Goal: Task Accomplishment & Management: Manage account settings

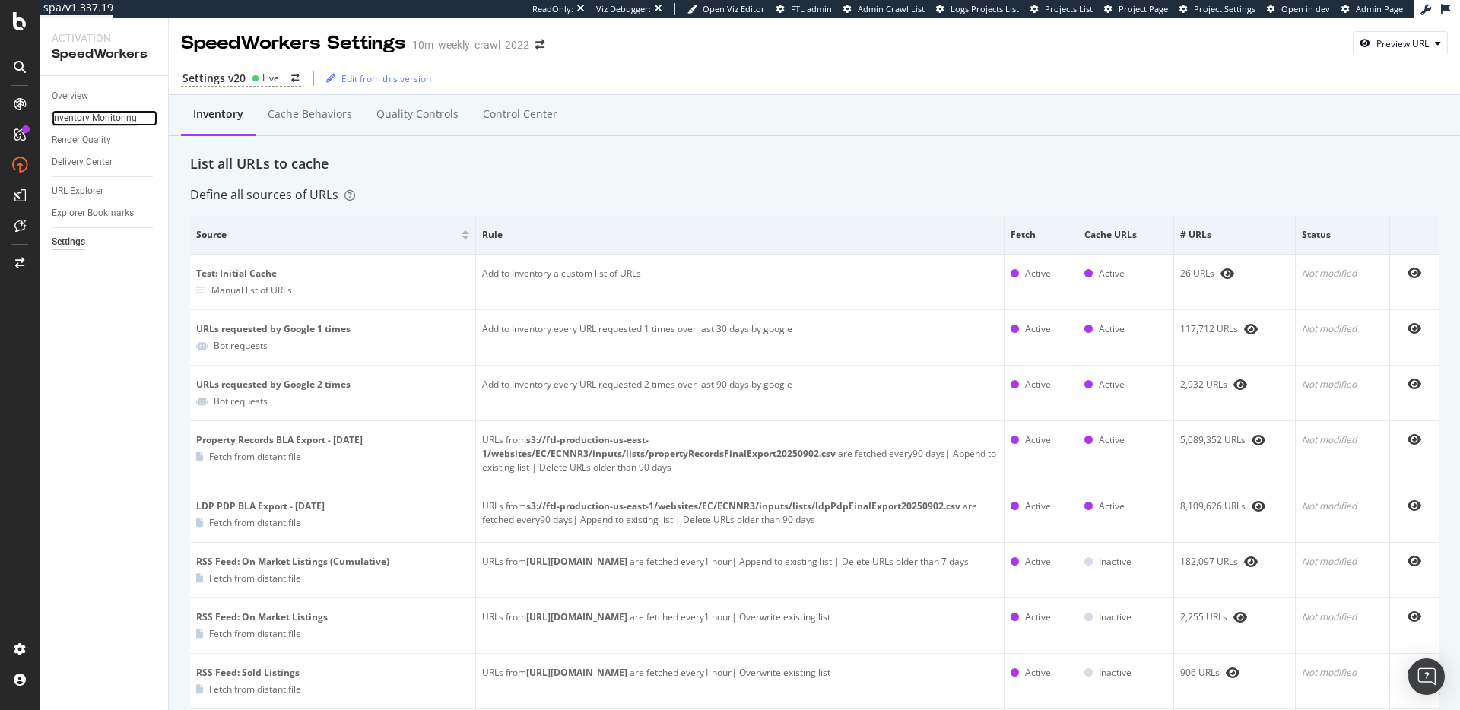
click at [75, 117] on div "Inventory Monitoring" at bounding box center [94, 118] width 85 height 16
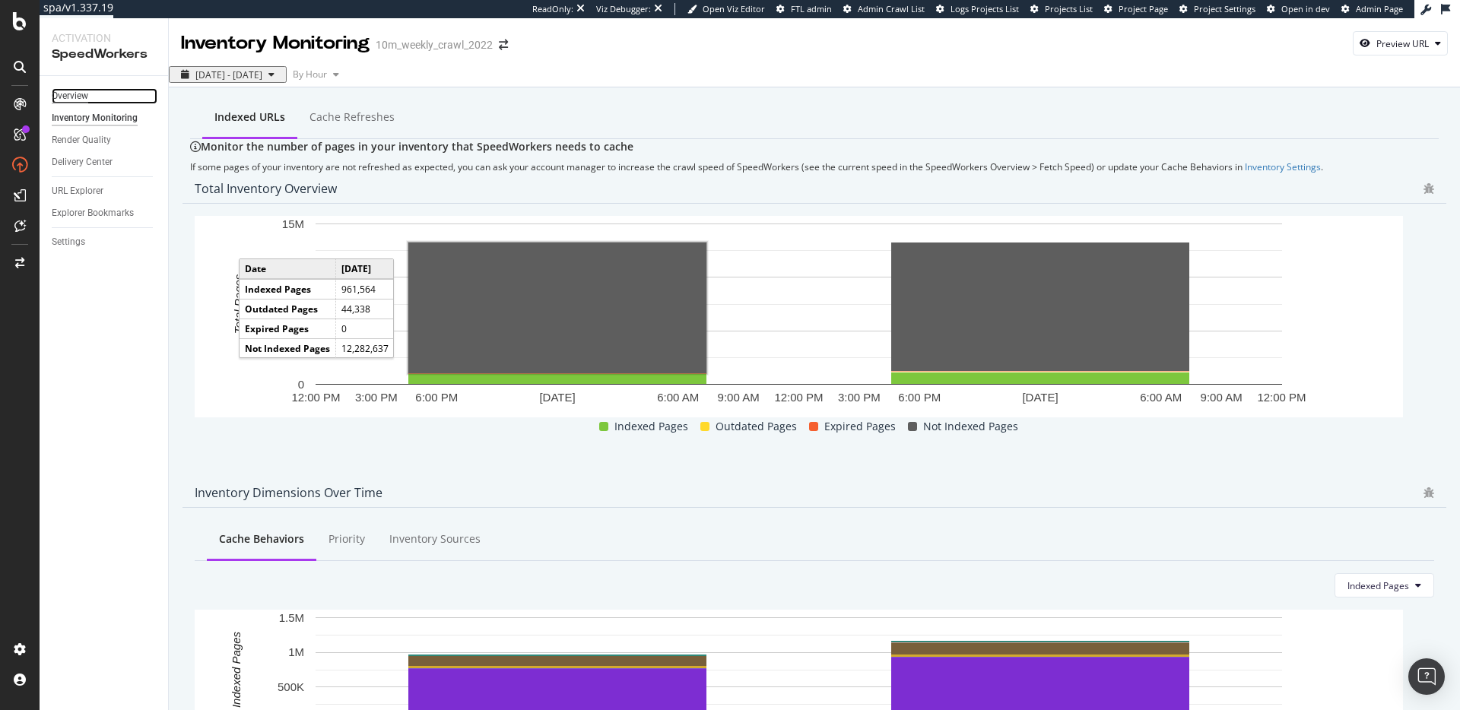
click at [75, 89] on div "Overview" at bounding box center [70, 96] width 37 height 16
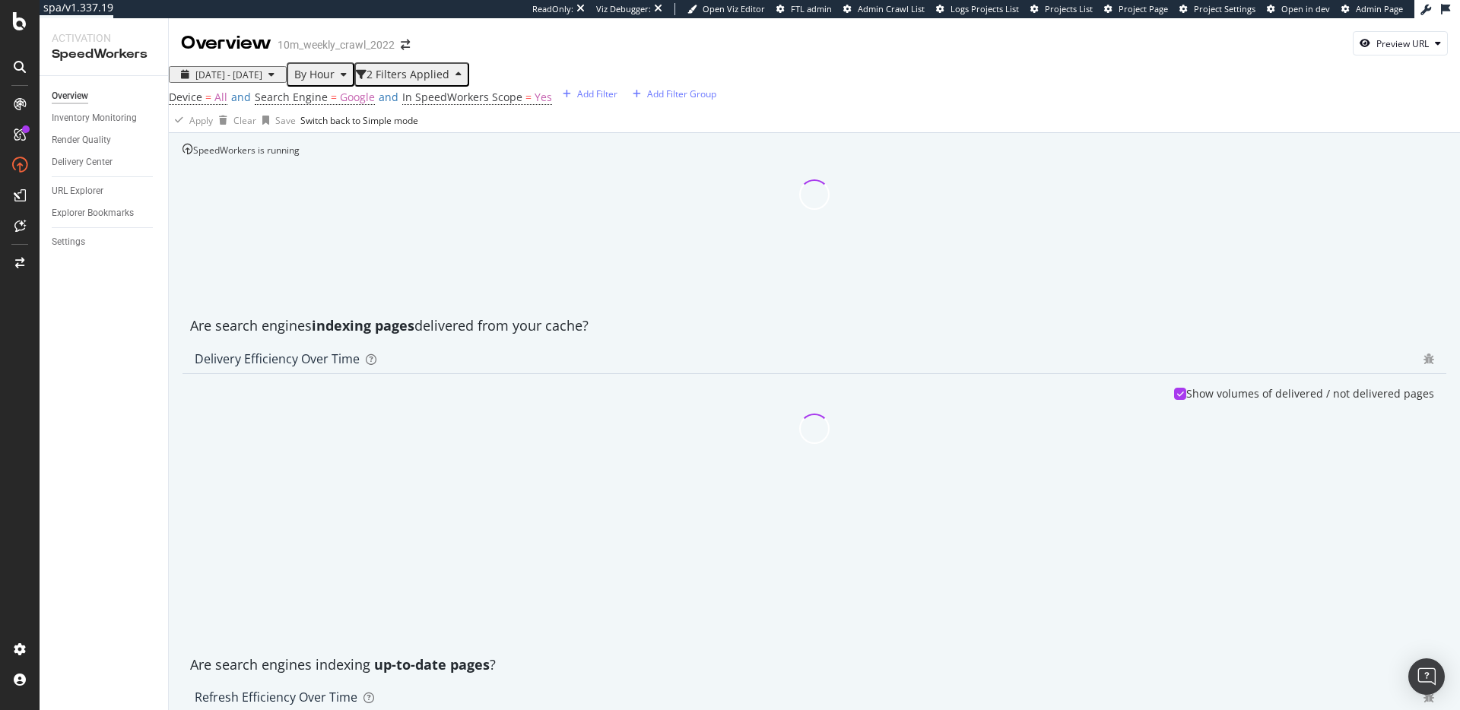
click at [891, 336] on div "Are search engines indexing pages delivered from your cache?" at bounding box center [815, 326] width 1264 height 20
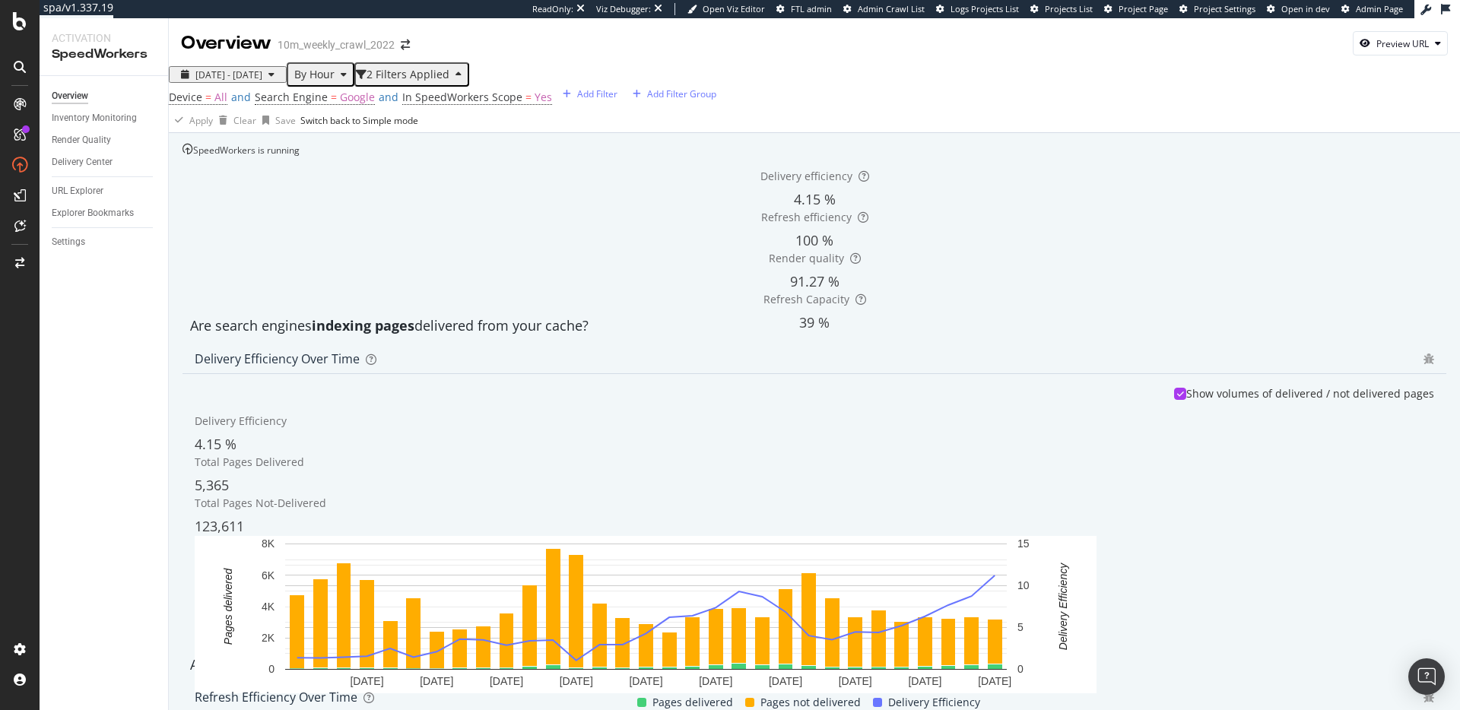
click at [807, 309] on div "Delivery efficiency 4.15 % Refresh efficiency 100 % Render quality 91.27 % Refr…" at bounding box center [815, 233] width 1264 height 152
click at [551, 336] on div "Are search engines indexing pages delivered from your cache?" at bounding box center [815, 326] width 1264 height 20
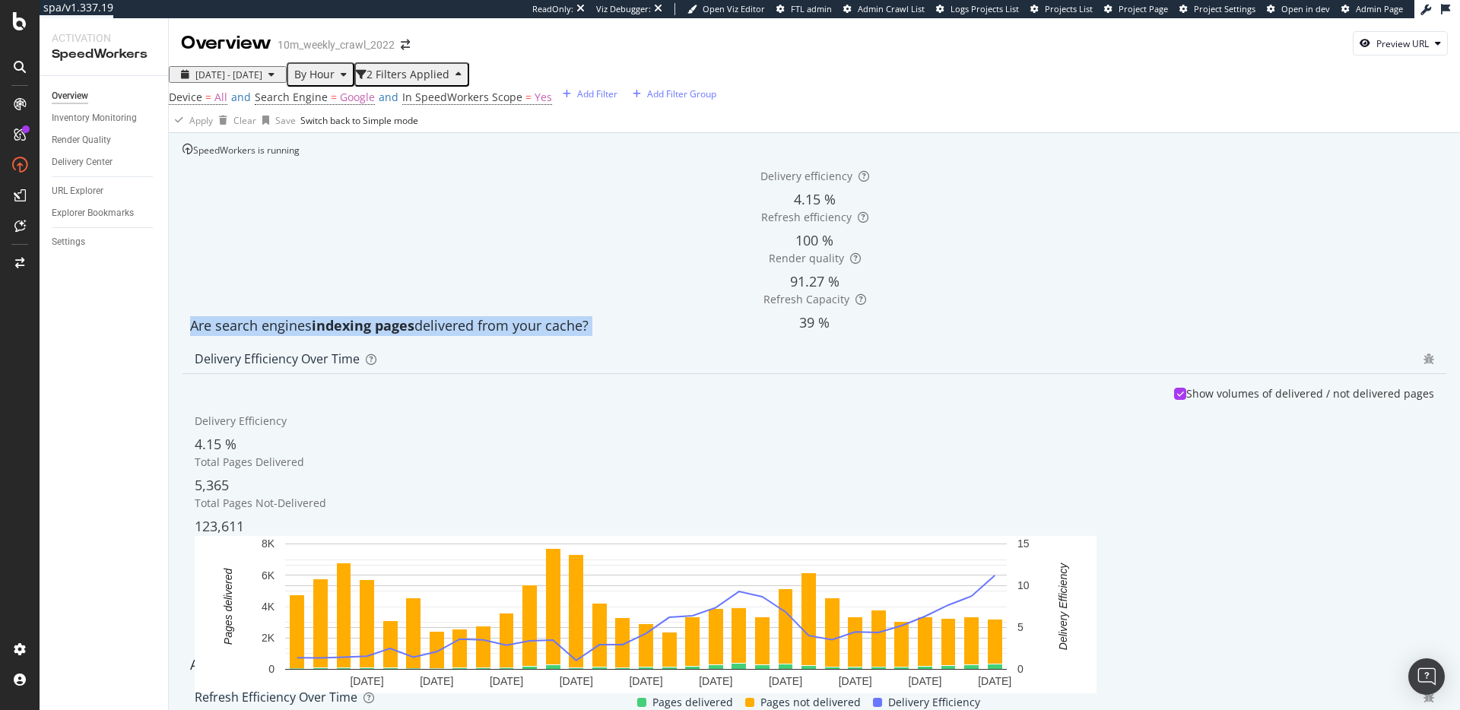
click at [551, 336] on div "Are search engines indexing pages delivered from your cache?" at bounding box center [815, 326] width 1264 height 20
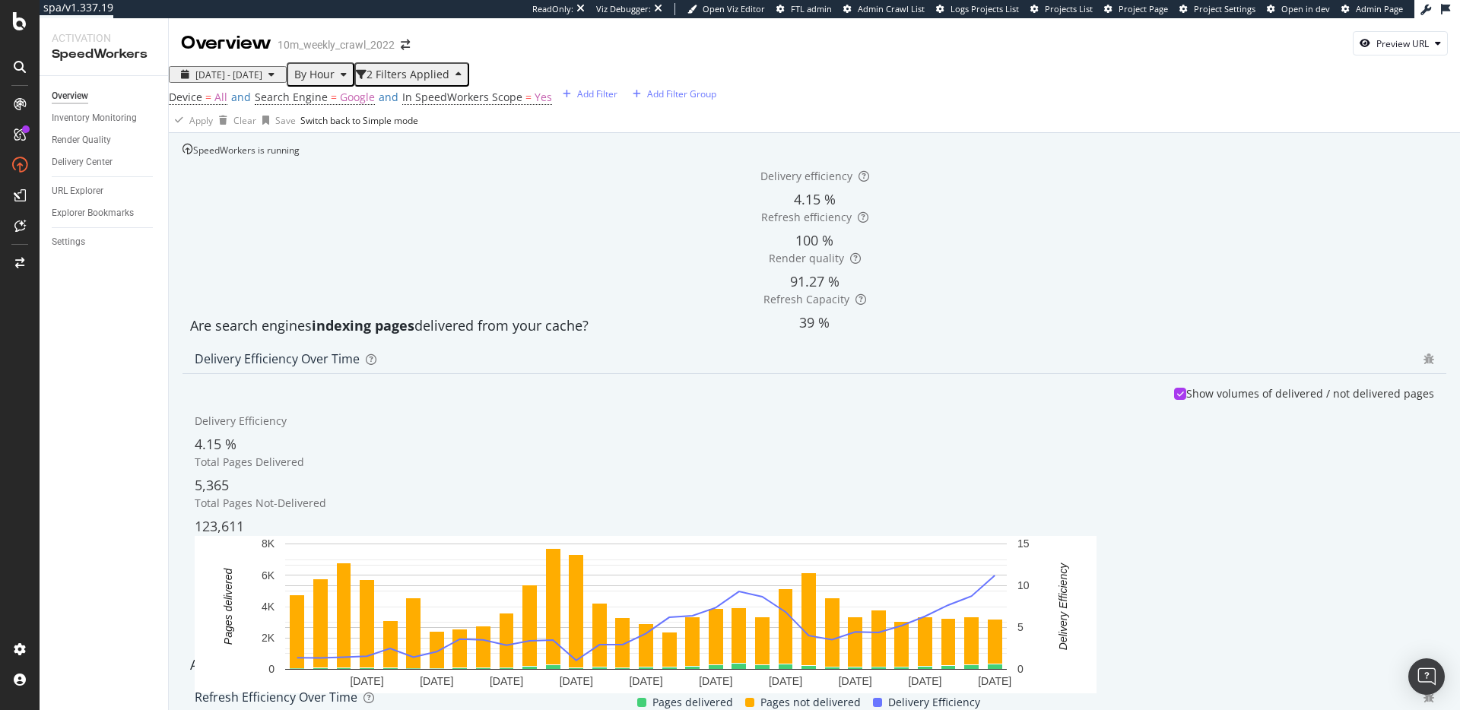
click at [674, 336] on div "Are search engines indexing pages delivered from your cache?" at bounding box center [815, 326] width 1264 height 20
click at [300, 157] on div "SpeedWorkers is running" at bounding box center [241, 150] width 117 height 13
click at [78, 234] on div "Settings" at bounding box center [68, 242] width 33 height 16
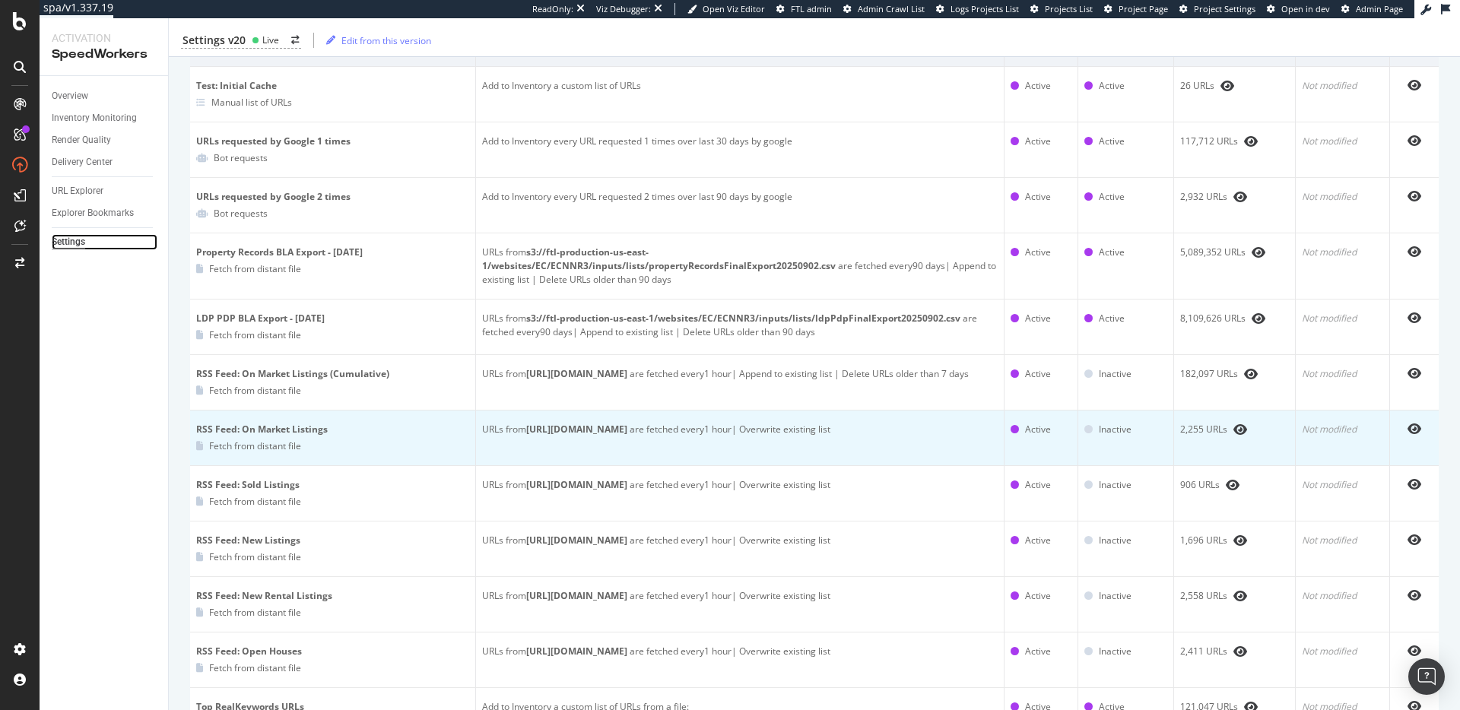
scroll to position [307, 0]
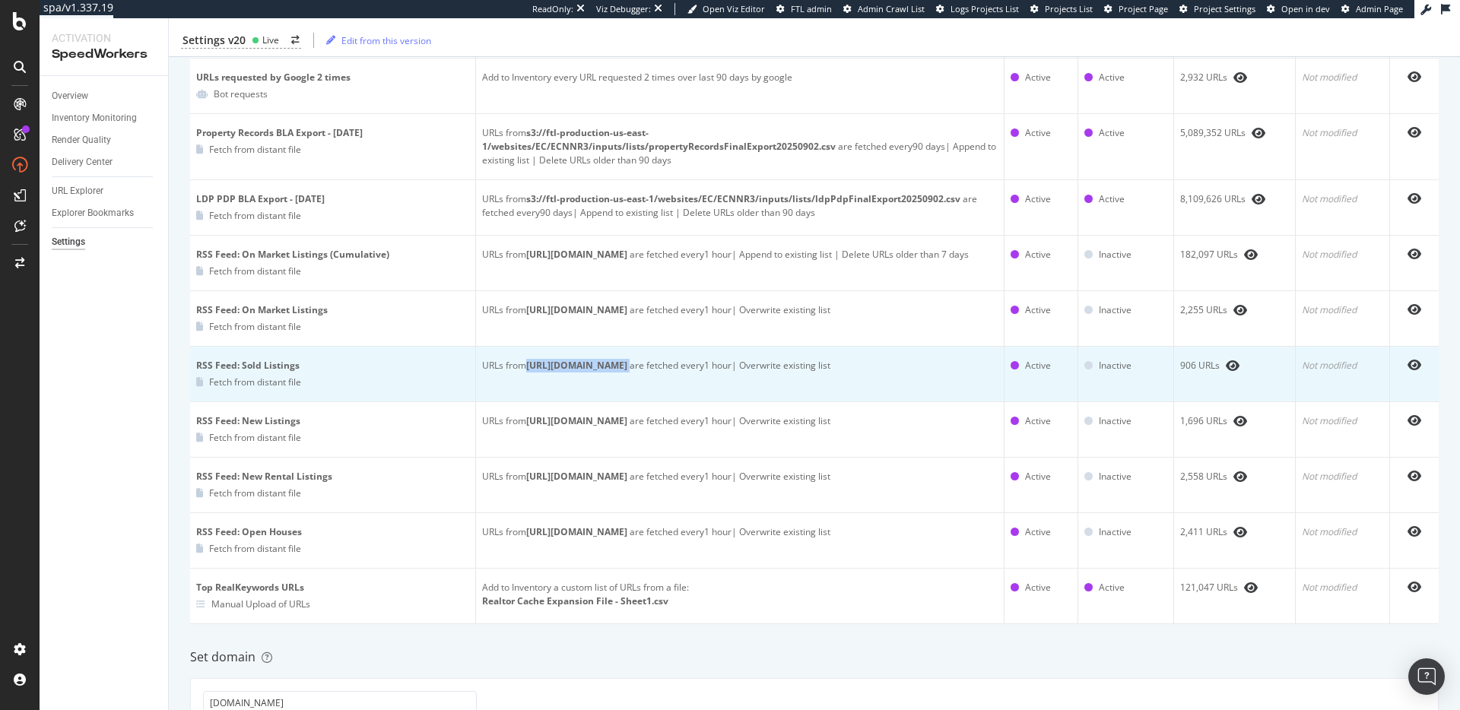
drag, startPoint x: 527, startPoint y: 368, endPoint x: 933, endPoint y: 366, distance: 406.1
click at [933, 366] on div "URLs from https://www.realtor.com/realestateandhomes-detail/sitemap-rss-sold/rs…" at bounding box center [739, 366] width 515 height 14
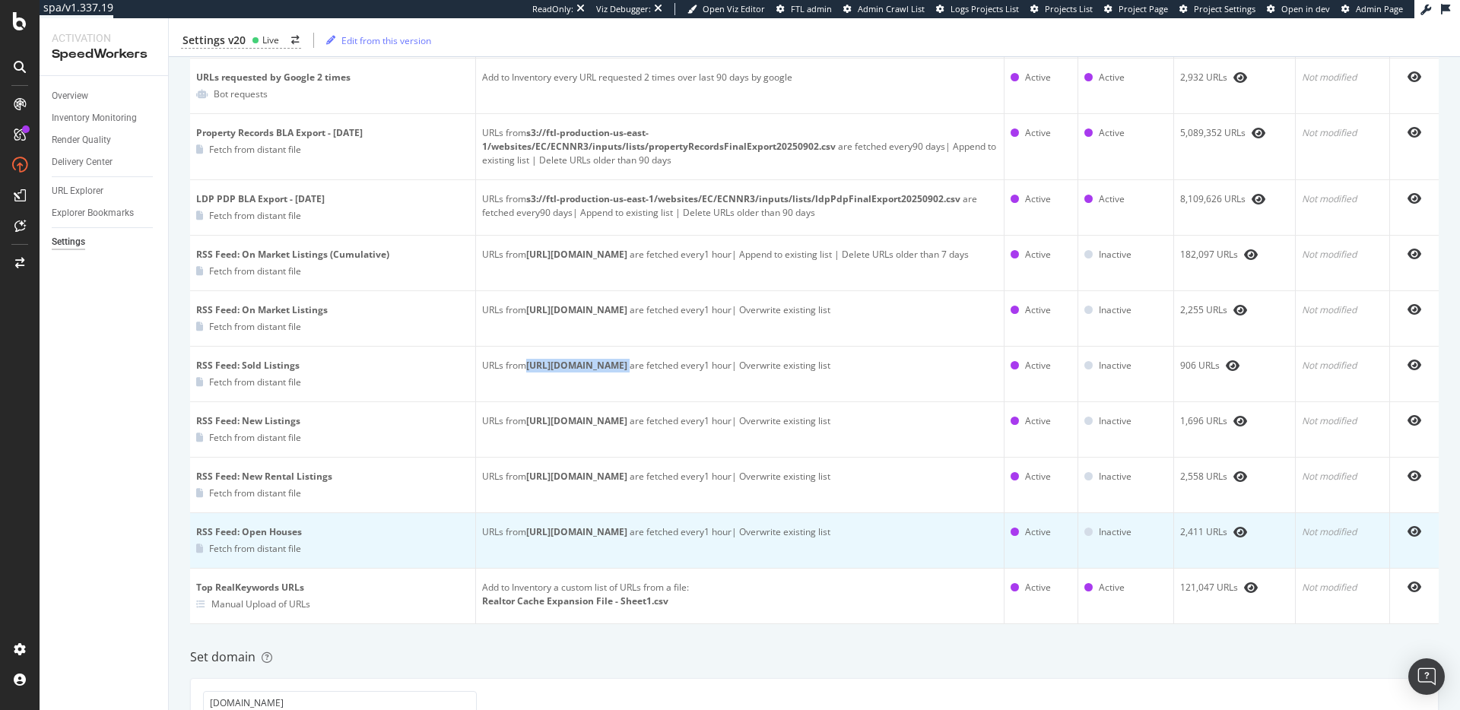
copy div "https://www.realtor.com/realestateandhomes-detail/sitemap-rss-sold/rss-sold-ind…"
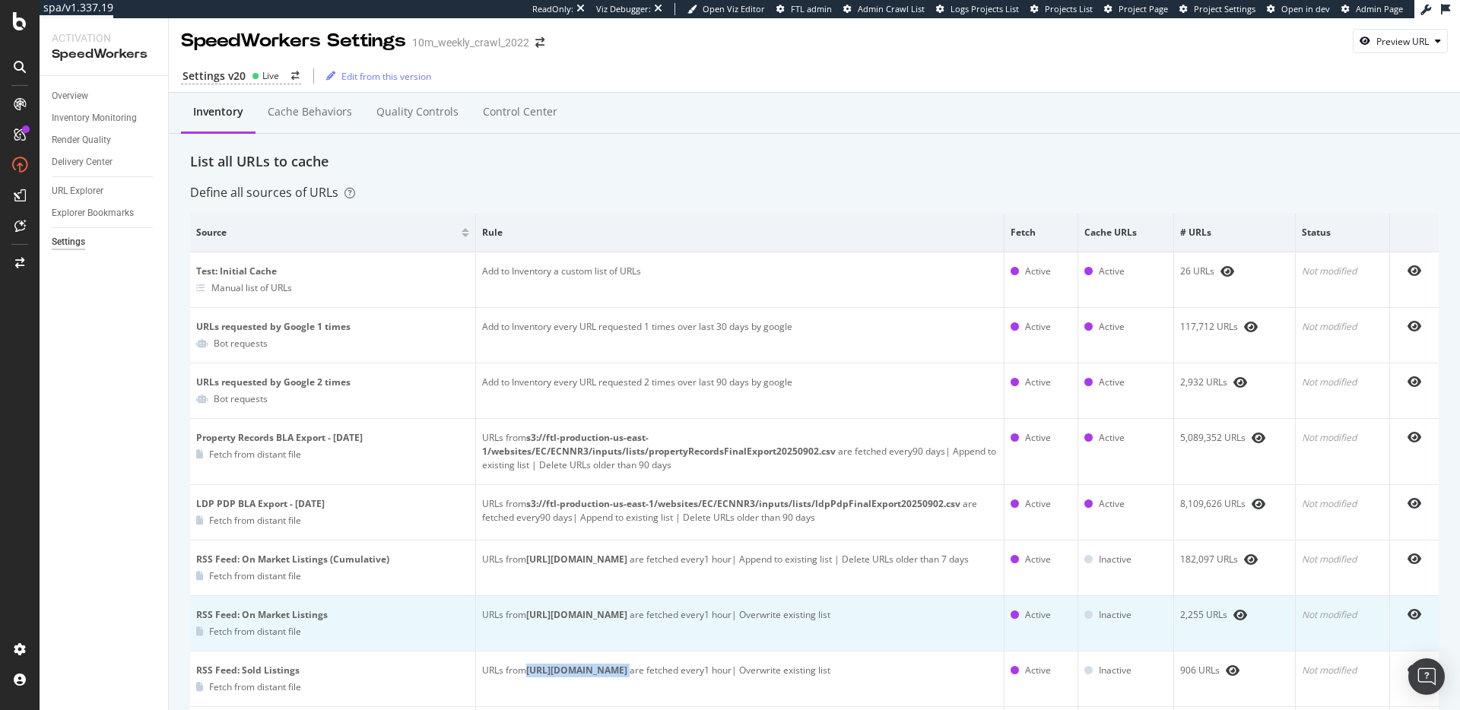
scroll to position [0, 0]
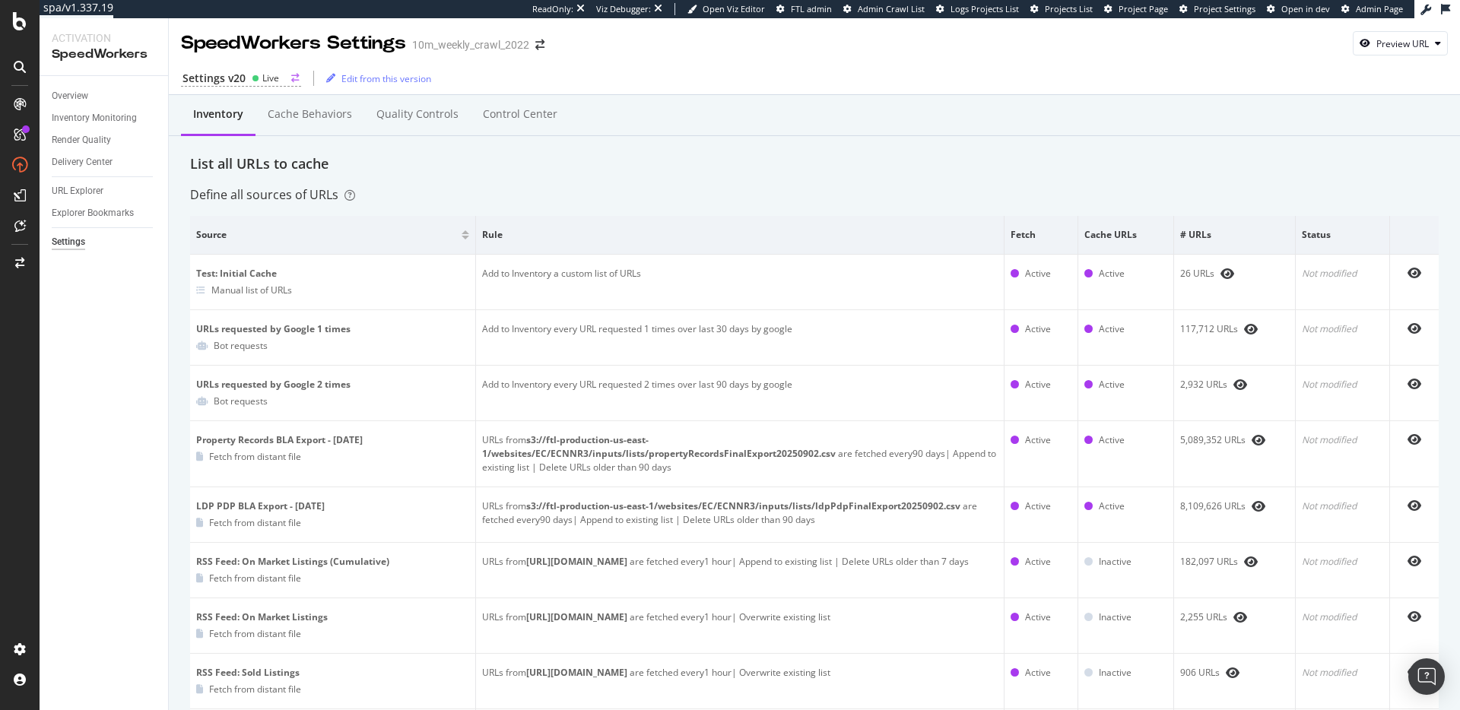
click at [249, 71] on div "Settings v20 Live" at bounding box center [241, 79] width 120 height 16
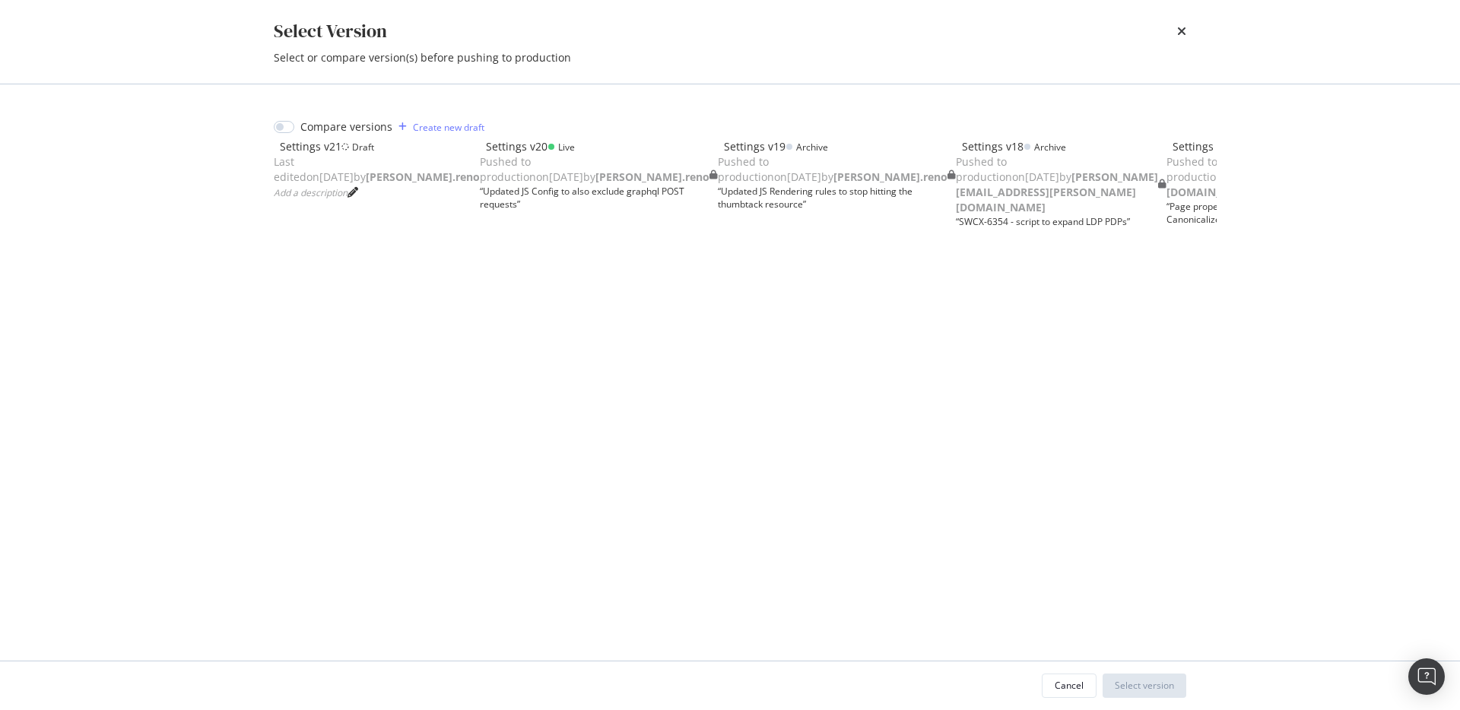
click at [480, 189] on div "Settings v21 Draft Last edited on 2025 Sep 9th by dan.reno Add a description" at bounding box center [377, 169] width 206 height 61
click at [1135, 684] on div "Select version" at bounding box center [1144, 685] width 59 height 13
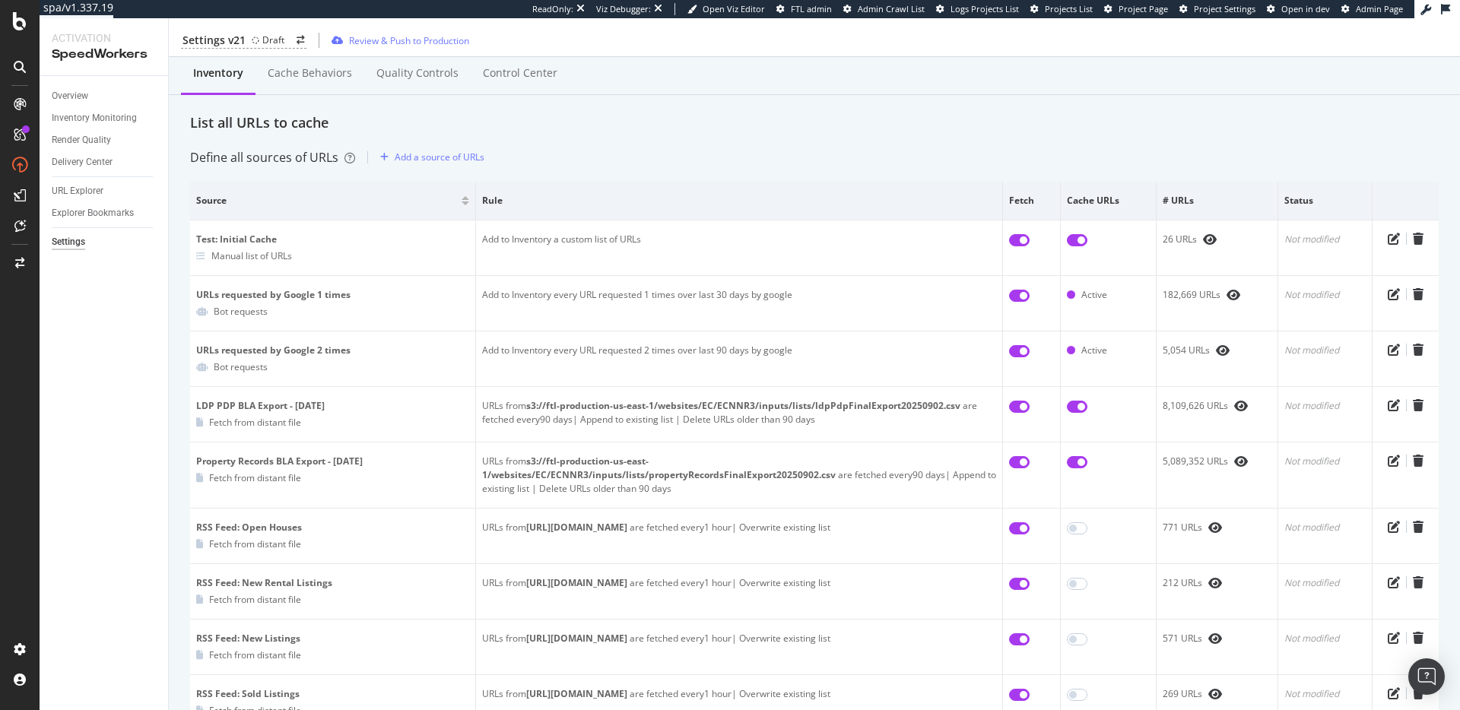
scroll to position [9, 0]
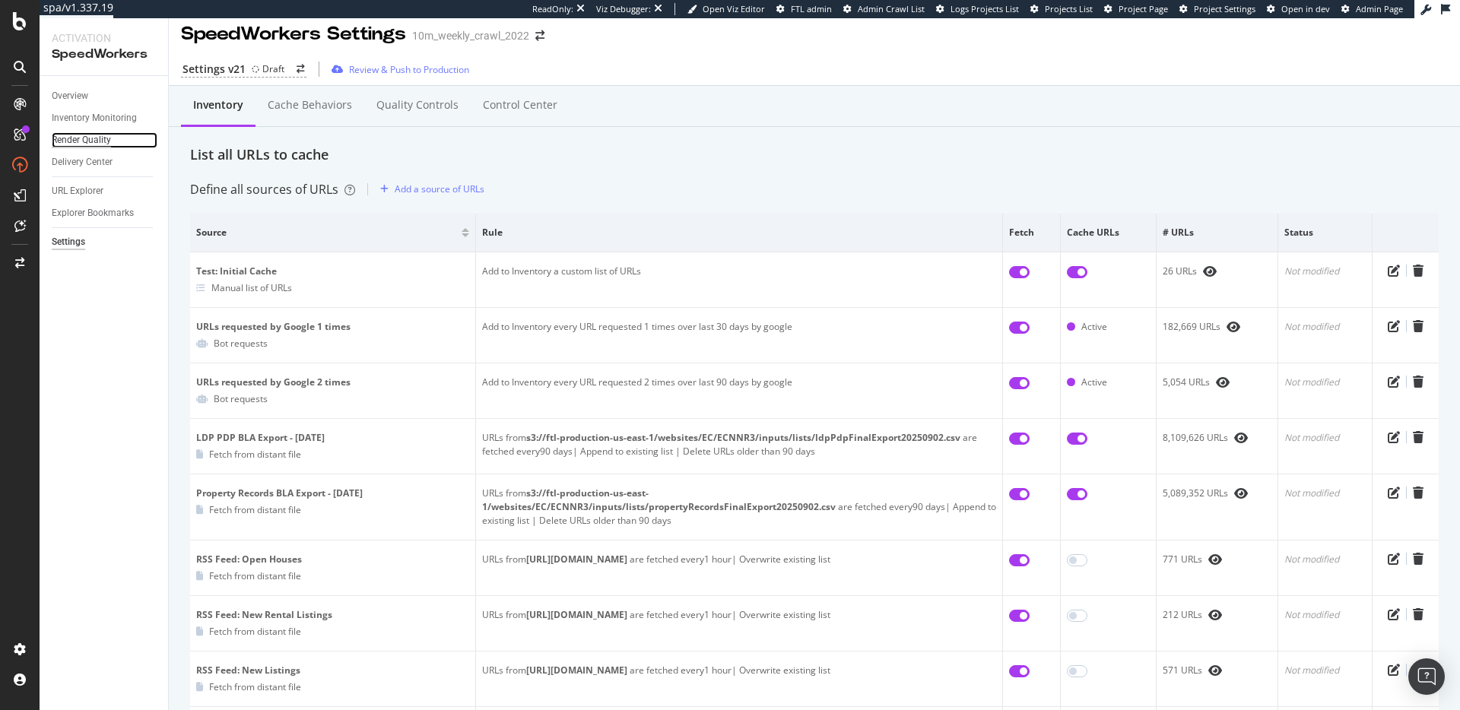
click at [95, 140] on div "Render Quality" at bounding box center [81, 140] width 59 height 16
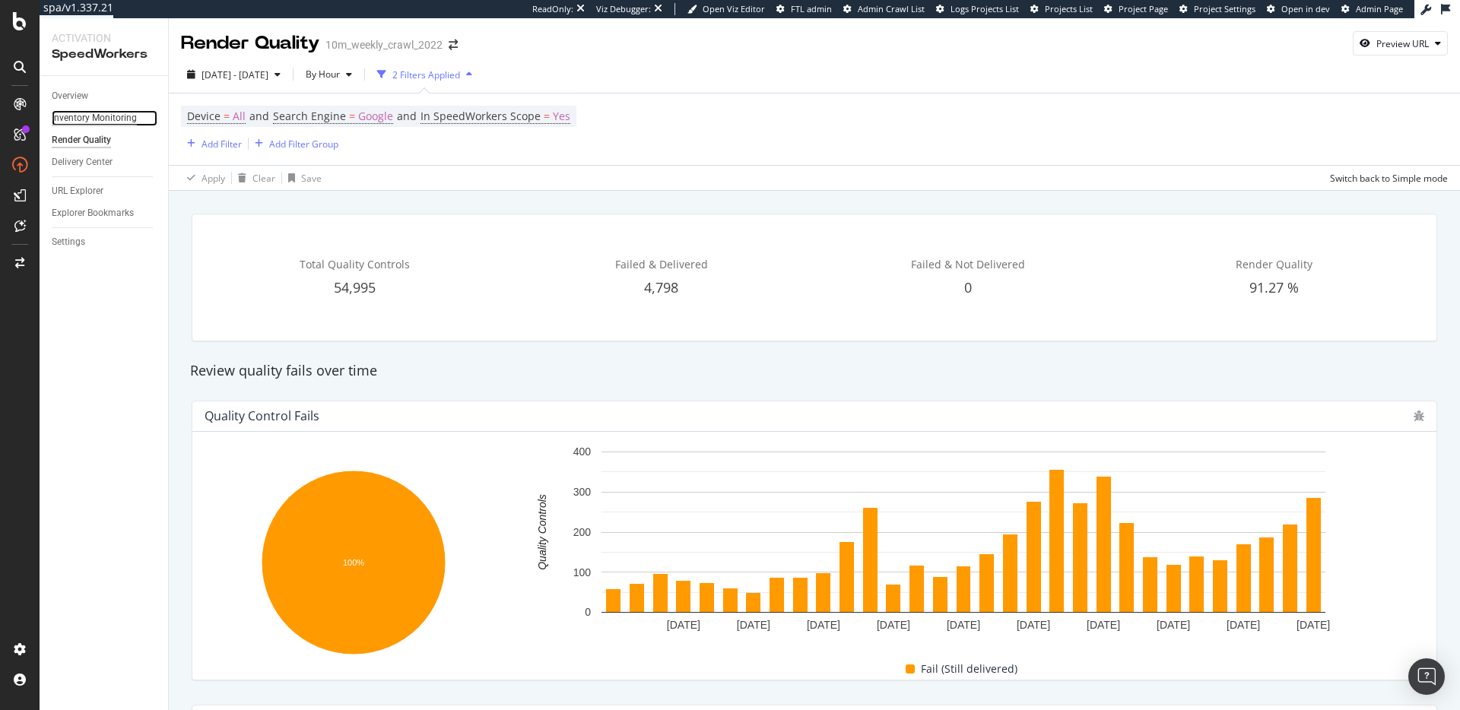
click at [103, 119] on div "Inventory Monitoring" at bounding box center [94, 118] width 85 height 16
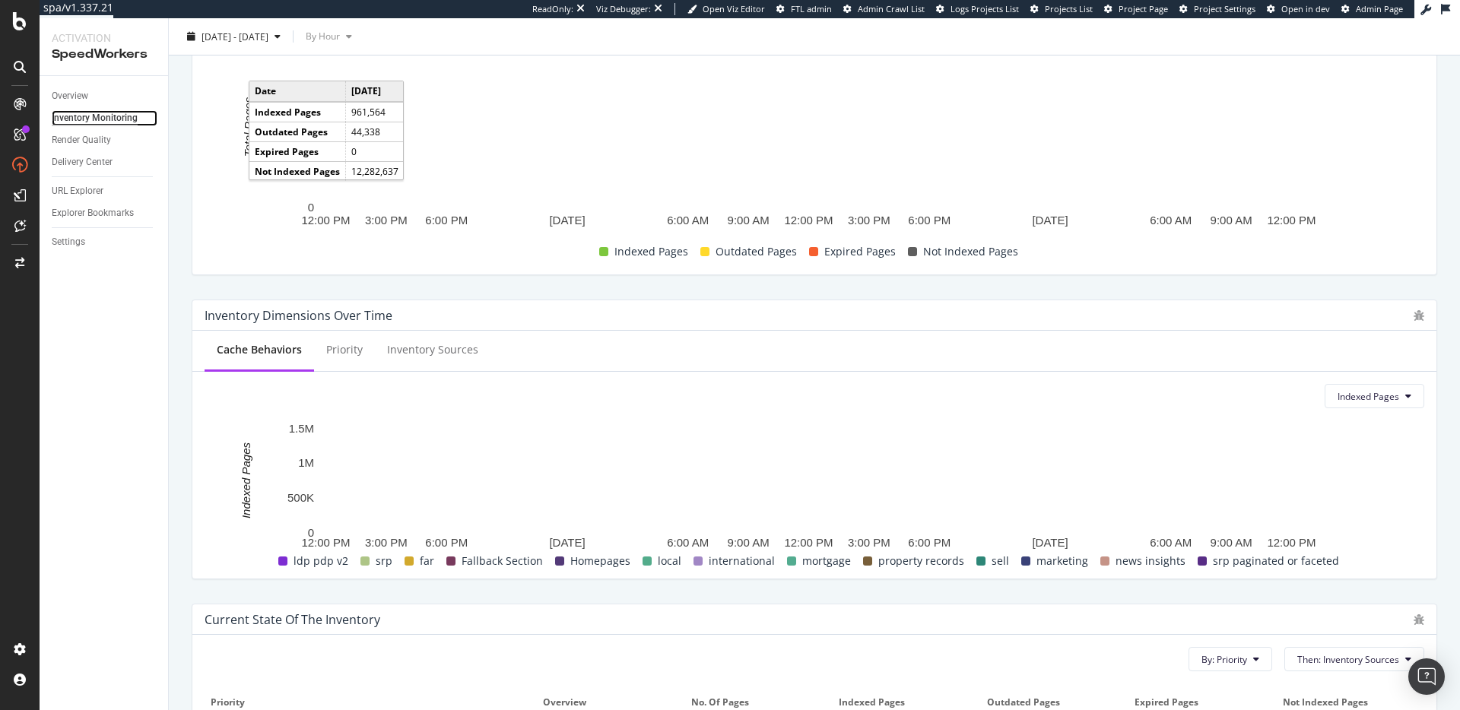
scroll to position [161, 0]
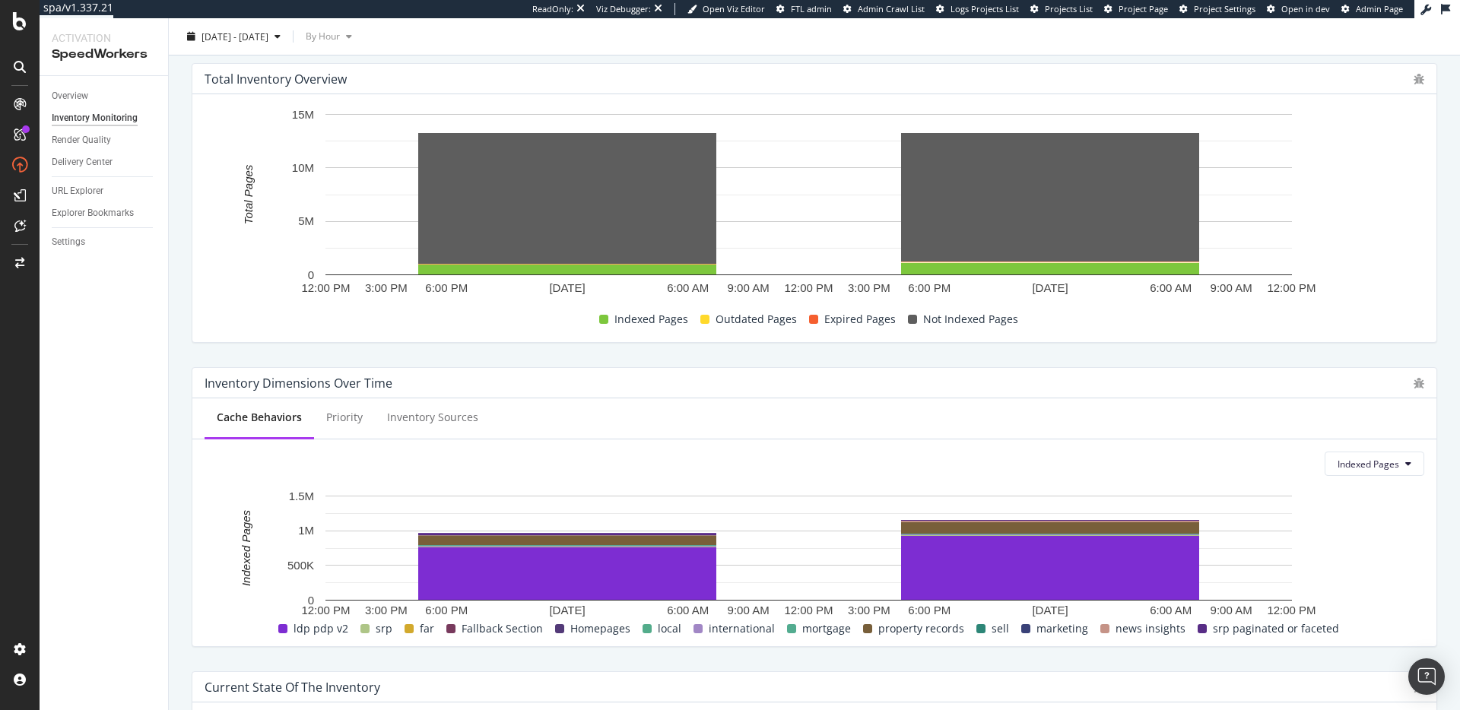
click at [811, 351] on div "Total Inventory Overview September 7, 2025 September 8, 2025 12:00 PM 3:00 PM 6…" at bounding box center [815, 203] width 1264 height 304
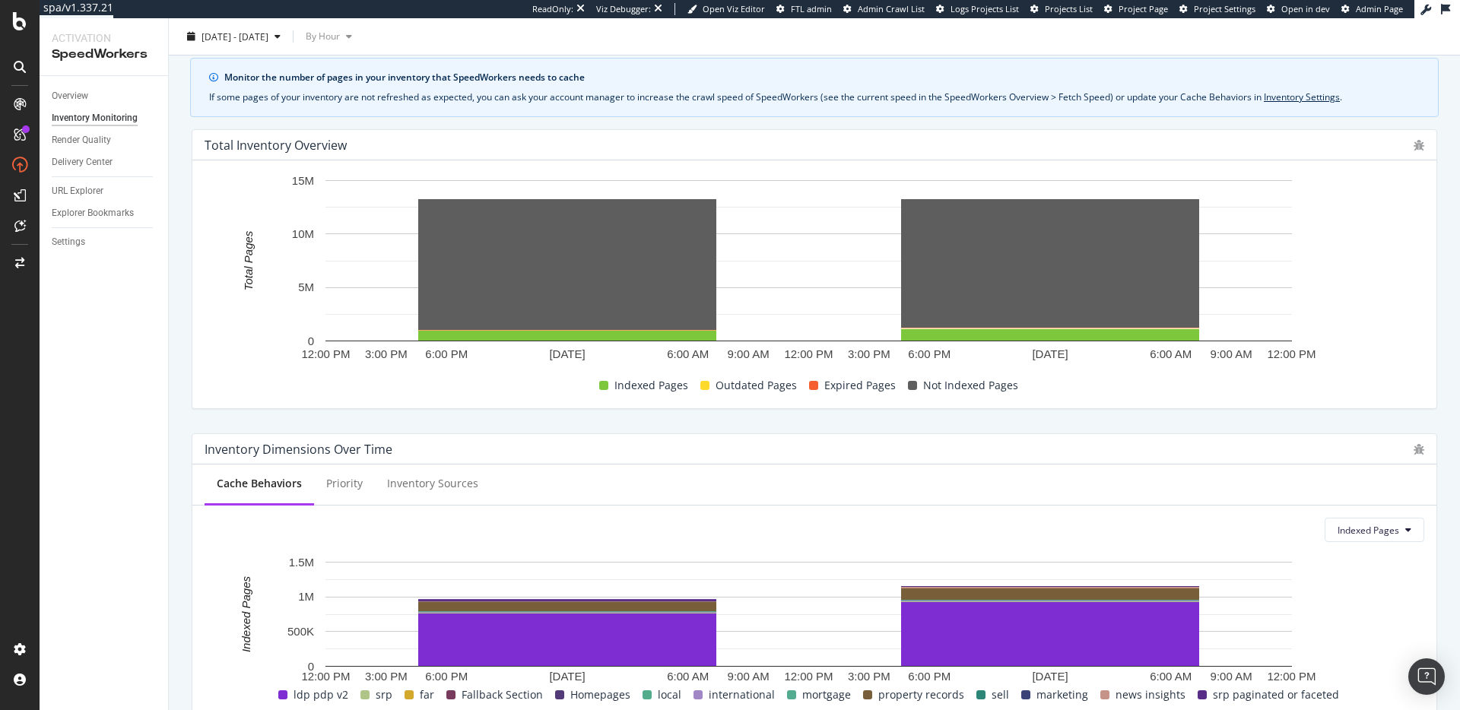
scroll to position [0, 0]
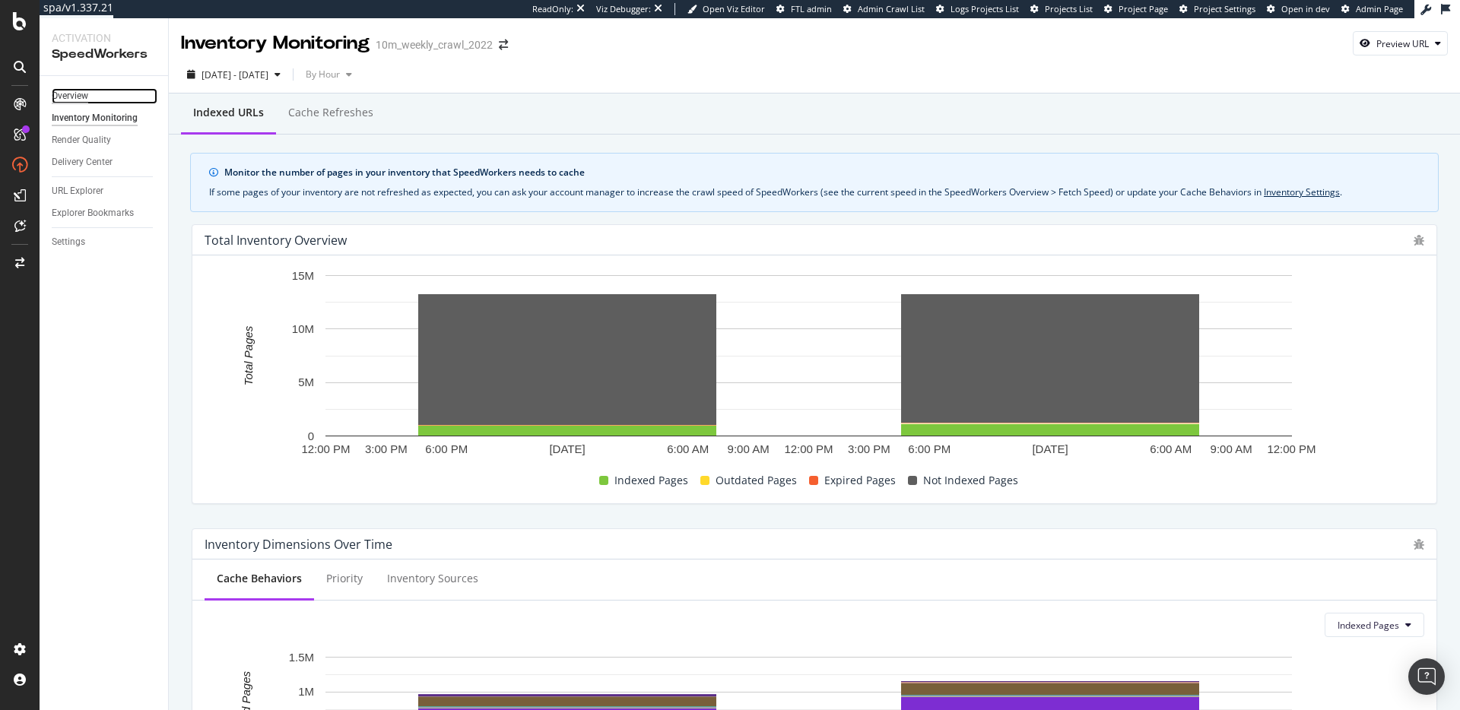
click at [60, 91] on div "Overview" at bounding box center [70, 96] width 37 height 16
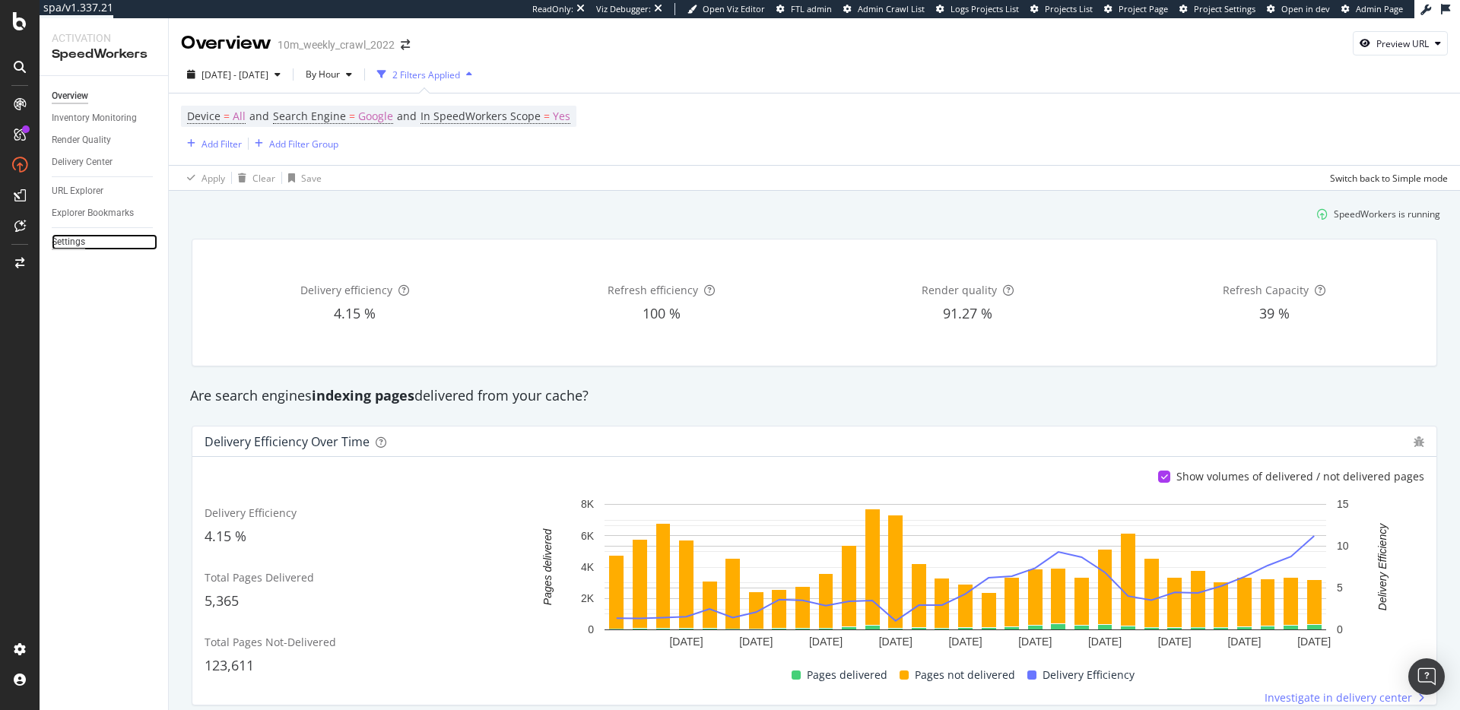
click at [73, 240] on div "Settings" at bounding box center [68, 242] width 33 height 16
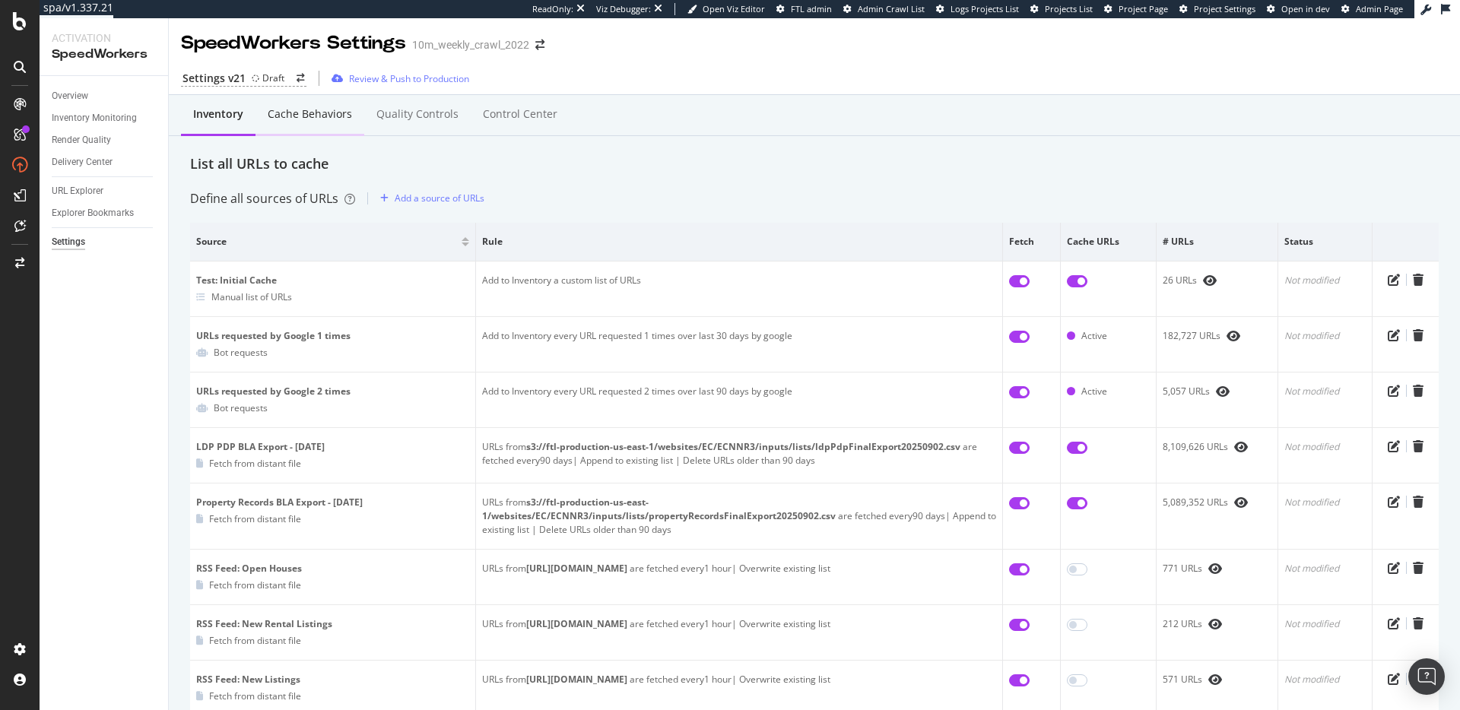
click at [304, 120] on div "Cache behaviors" at bounding box center [310, 113] width 84 height 15
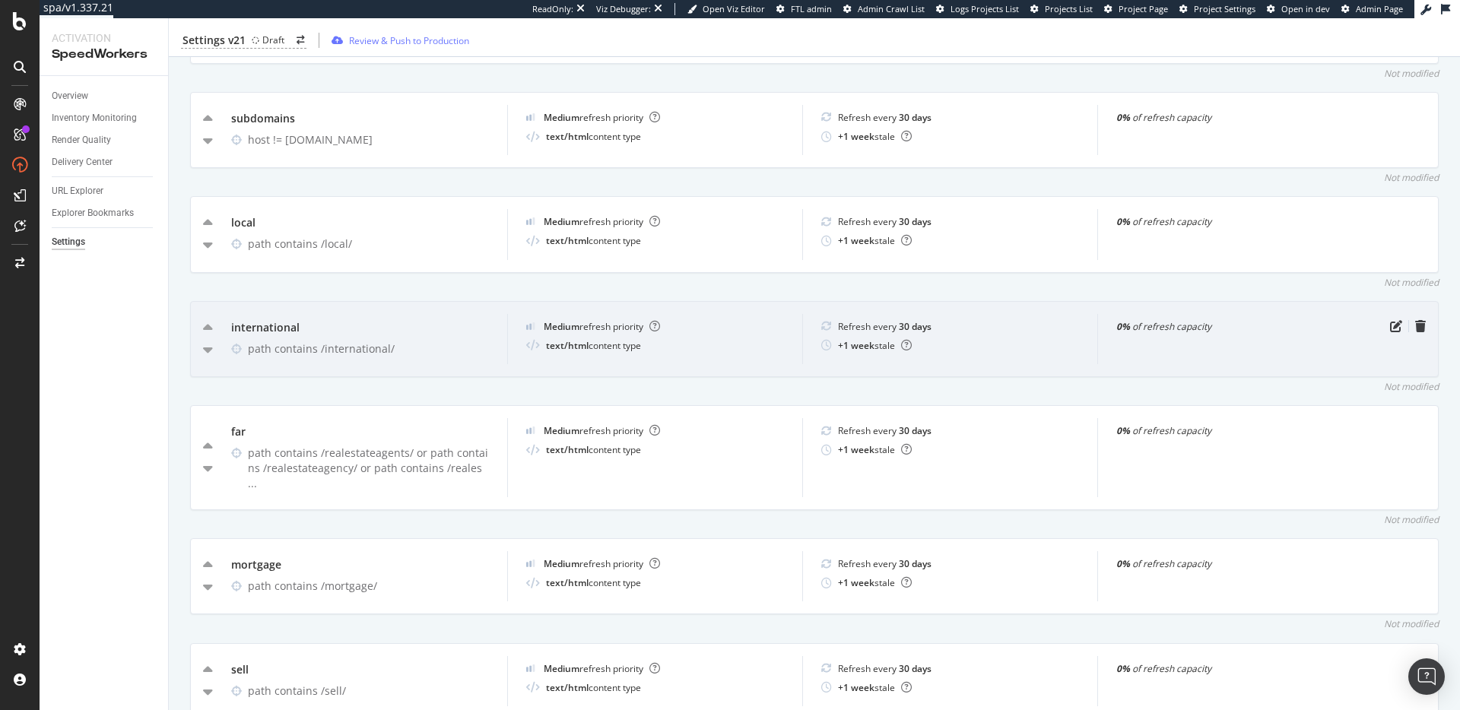
scroll to position [1252, 0]
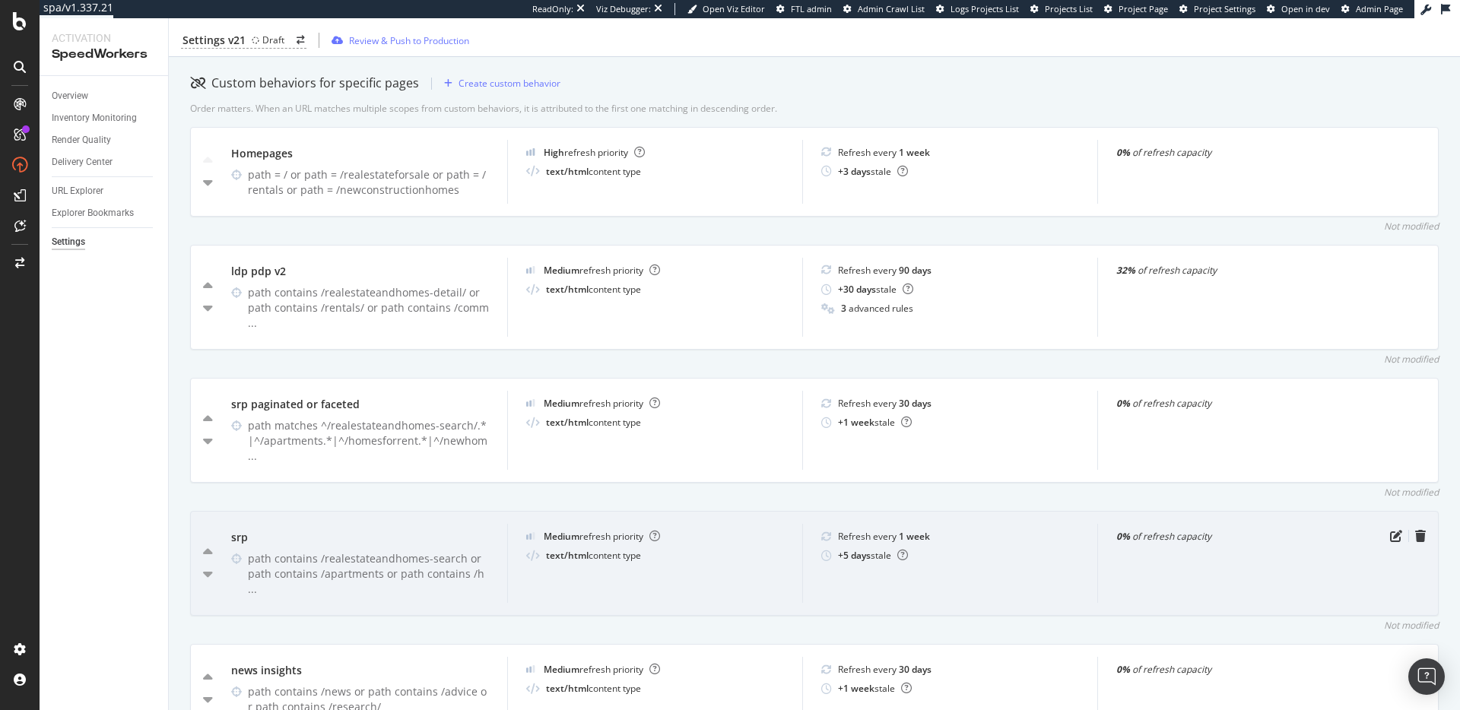
scroll to position [493, 0]
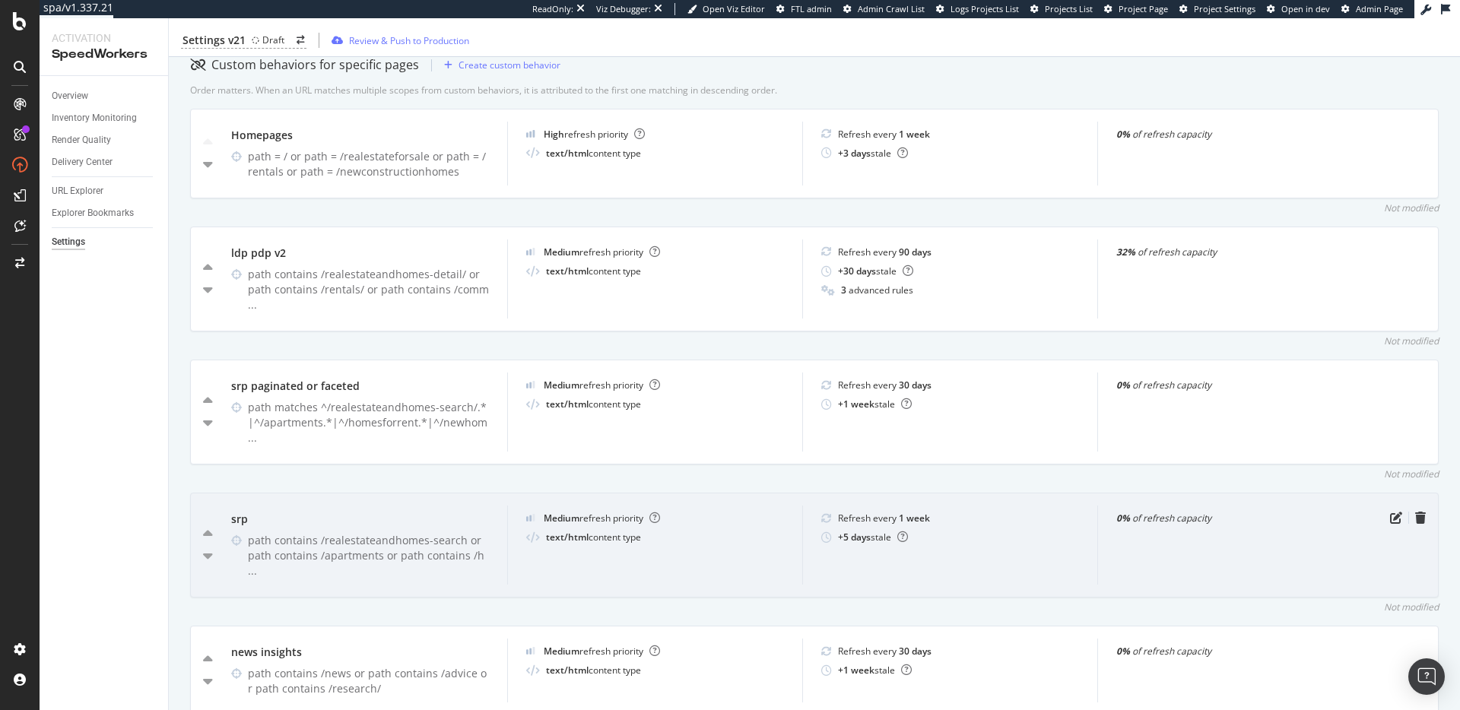
click at [601, 512] on div "Medium refresh priority" at bounding box center [602, 518] width 116 height 13
click at [606, 512] on div "Medium refresh priority" at bounding box center [602, 518] width 116 height 13
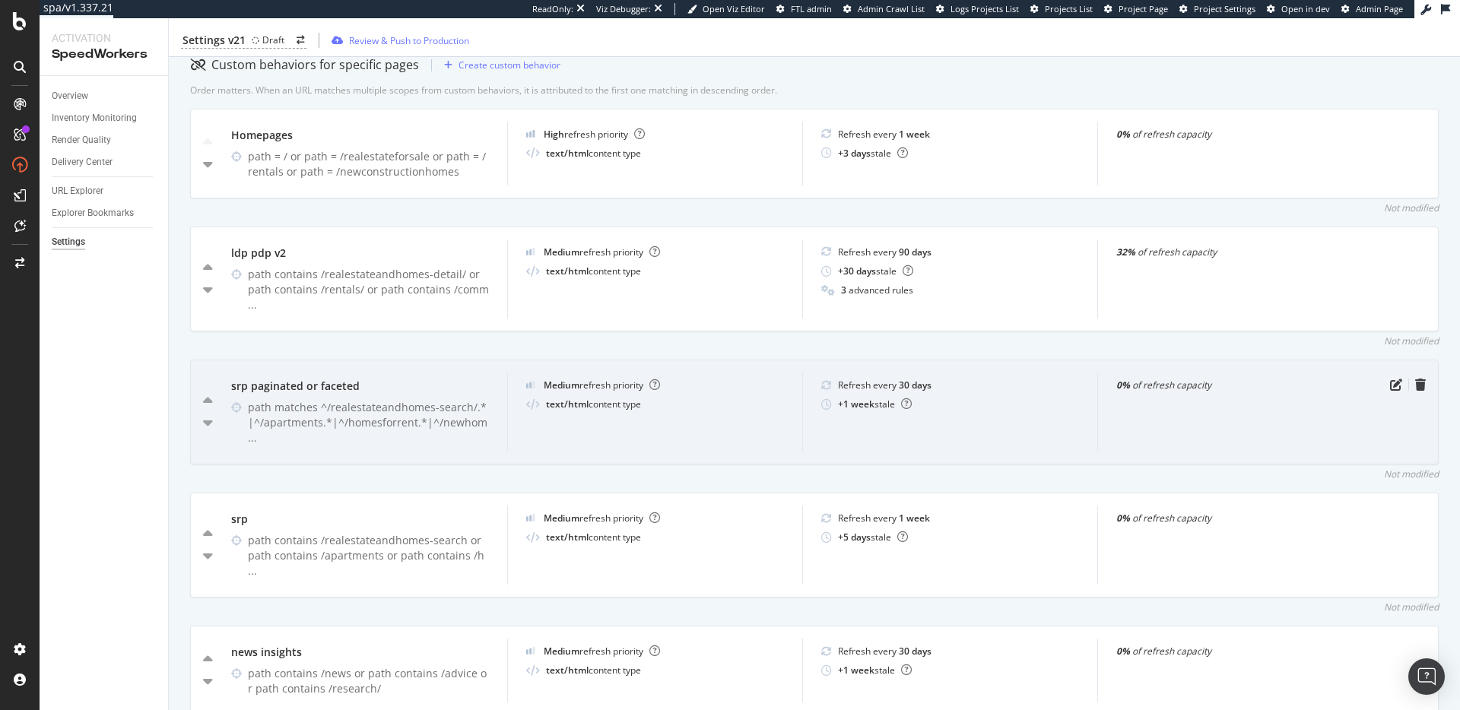
click at [608, 390] on div "Medium refresh priority" at bounding box center [602, 385] width 116 height 13
click at [597, 391] on div "Medium refresh priority" at bounding box center [602, 385] width 116 height 13
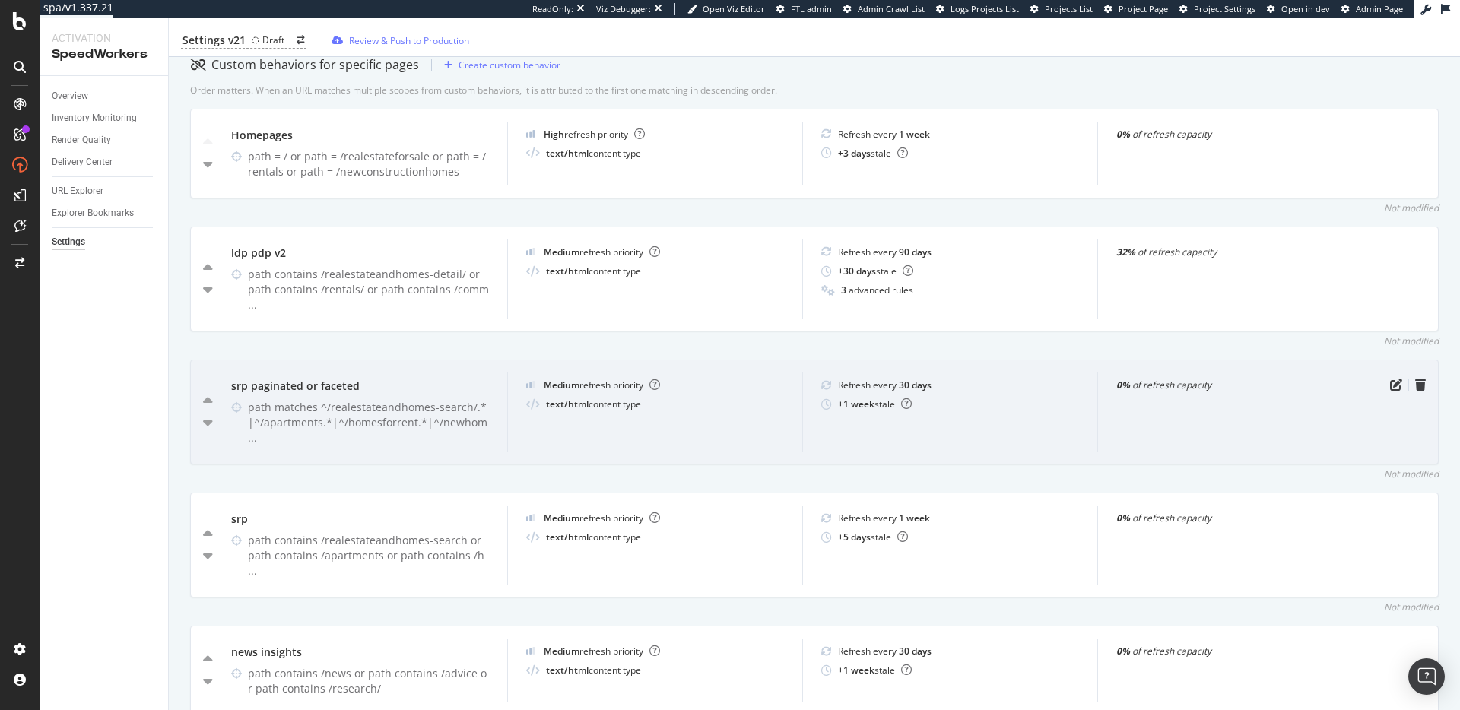
click at [597, 391] on div "Medium refresh priority" at bounding box center [602, 385] width 116 height 13
click at [605, 392] on div "Medium refresh priority" at bounding box center [602, 385] width 116 height 13
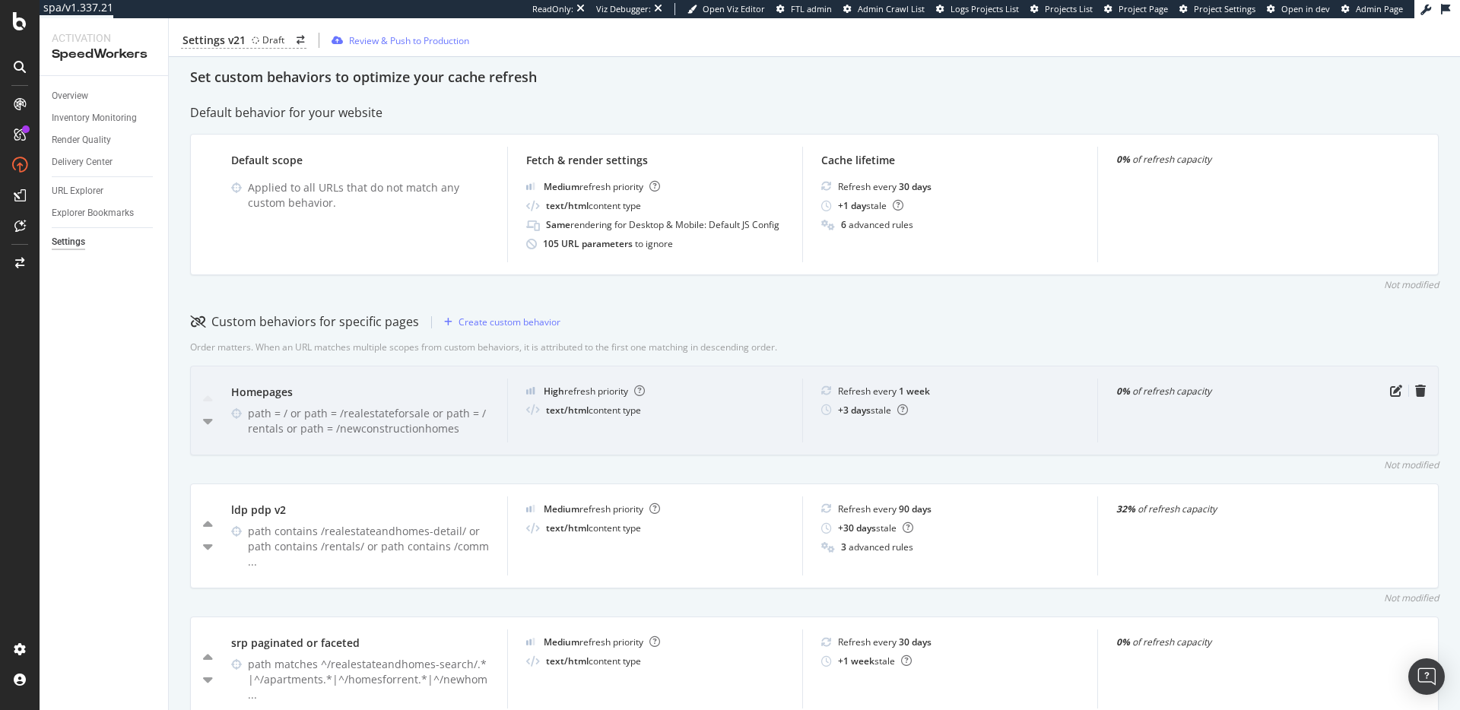
scroll to position [241, 0]
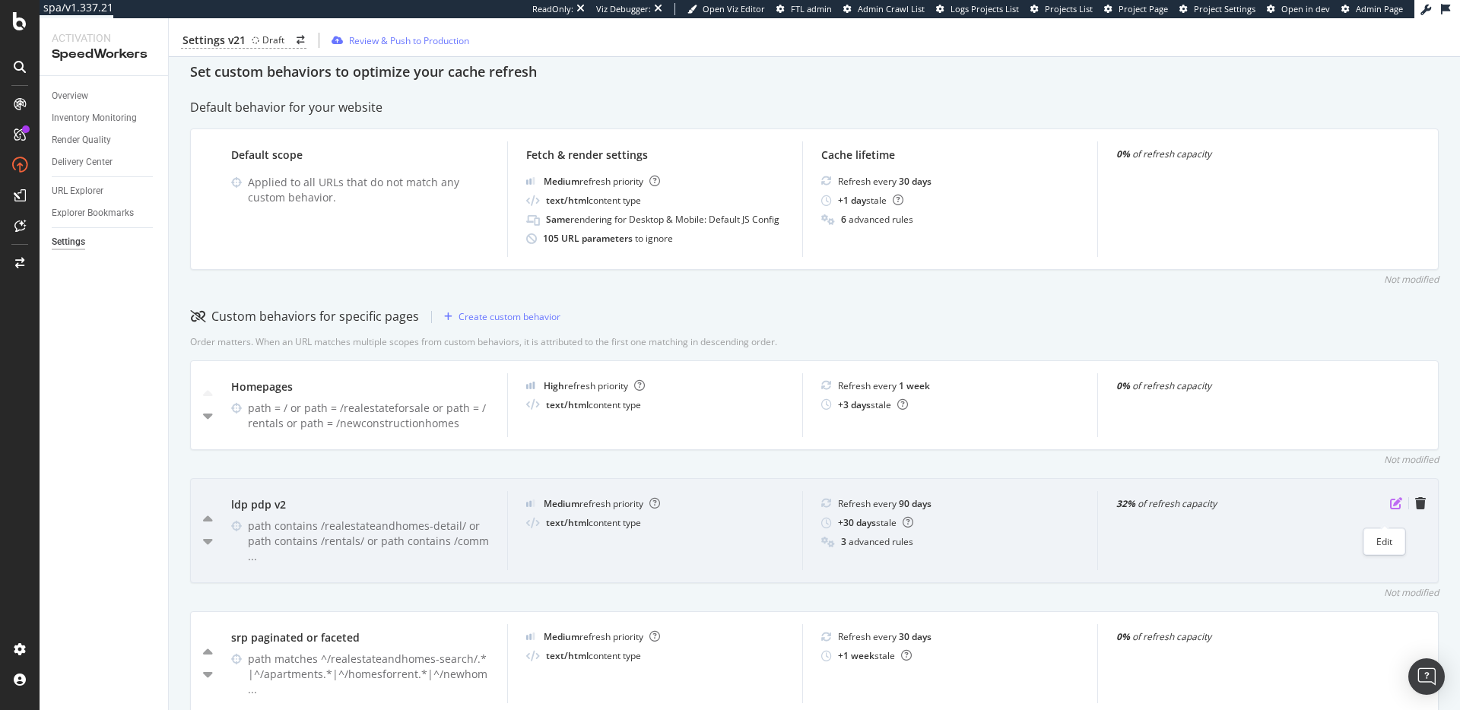
click at [1390, 510] on icon "pen-to-square" at bounding box center [1396, 503] width 12 height 12
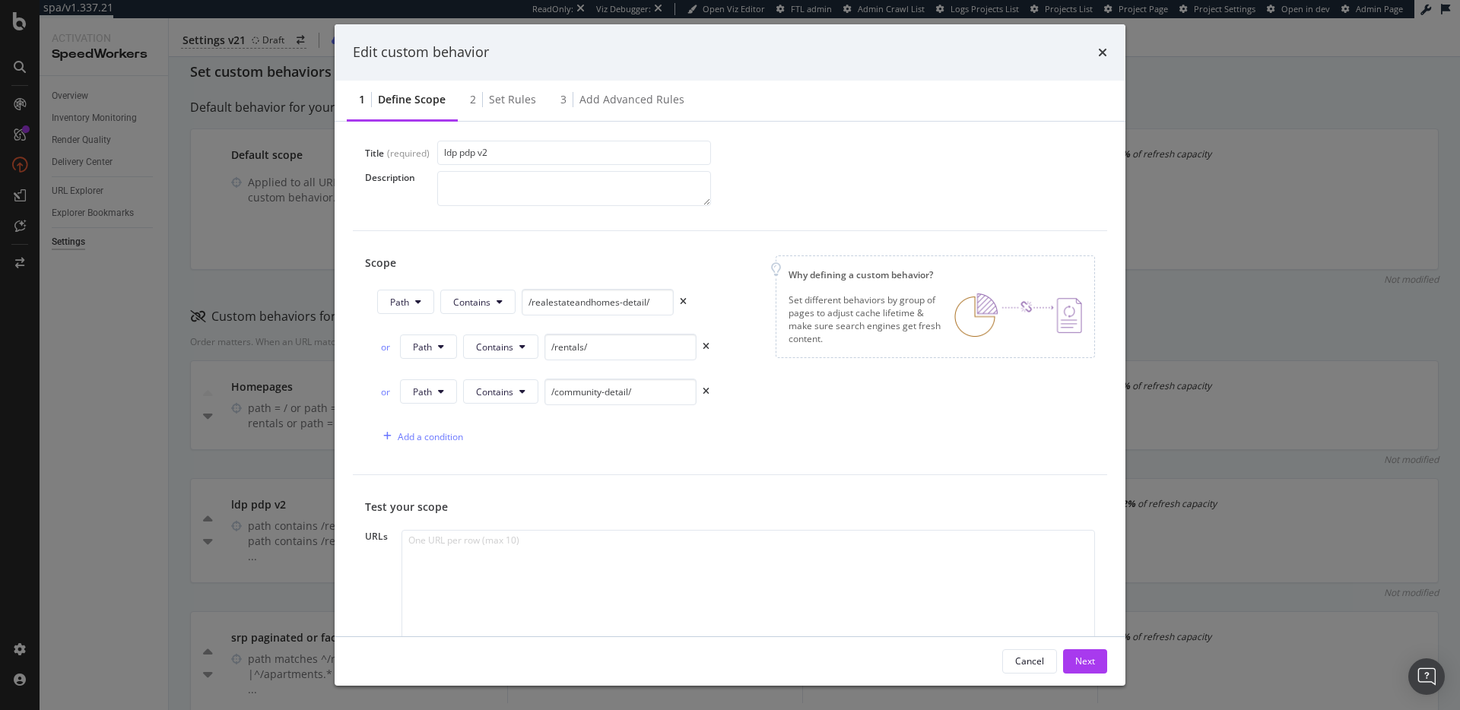
scroll to position [0, 0]
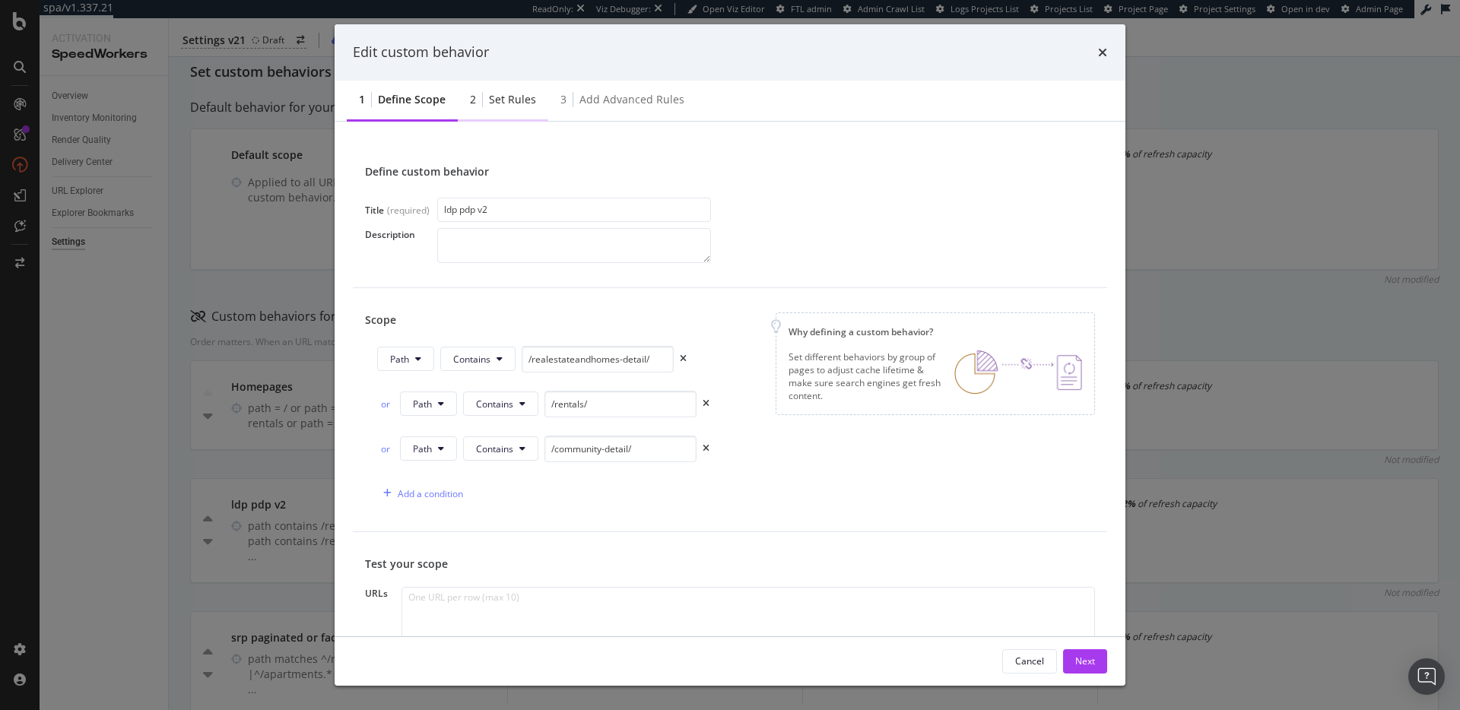
click at [508, 103] on div "Set rules" at bounding box center [512, 99] width 47 height 15
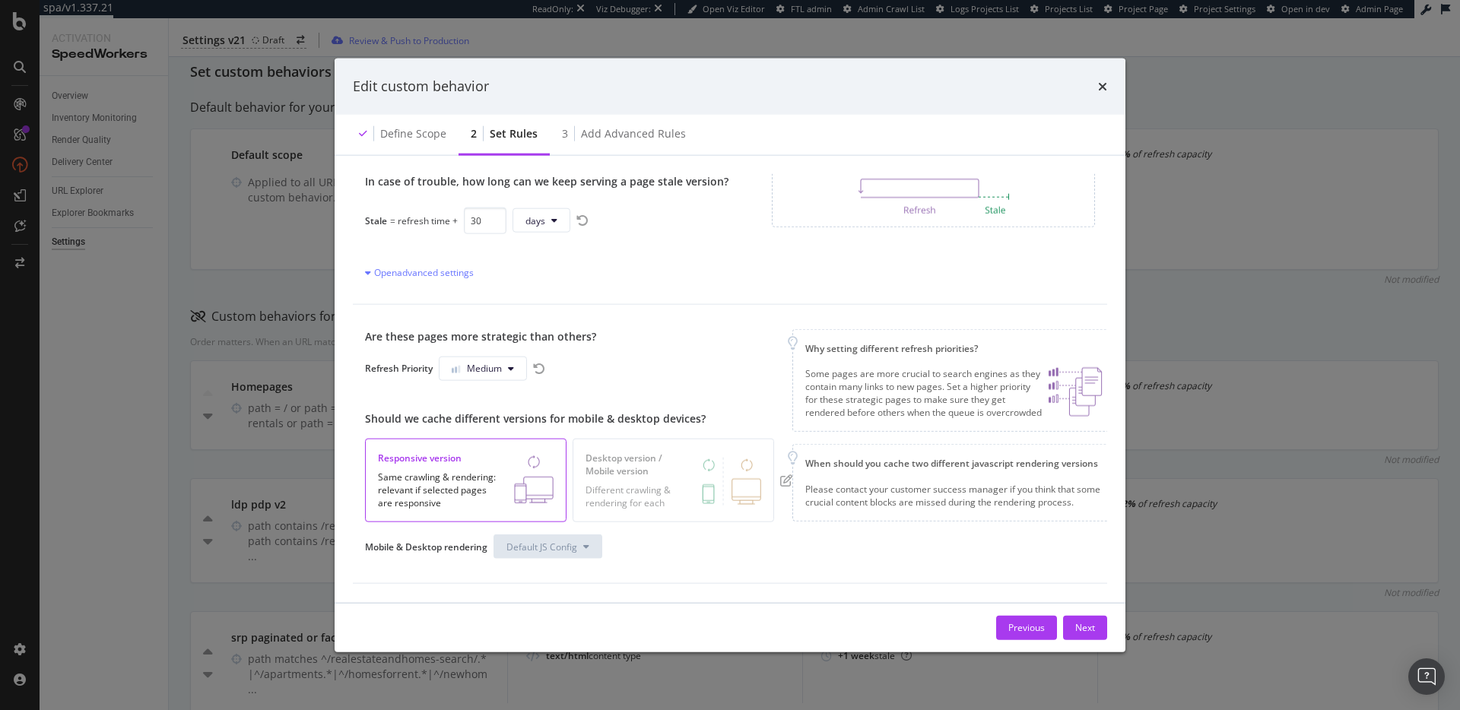
scroll to position [150, 0]
click at [614, 132] on div "Add advanced rules" at bounding box center [633, 132] width 105 height 15
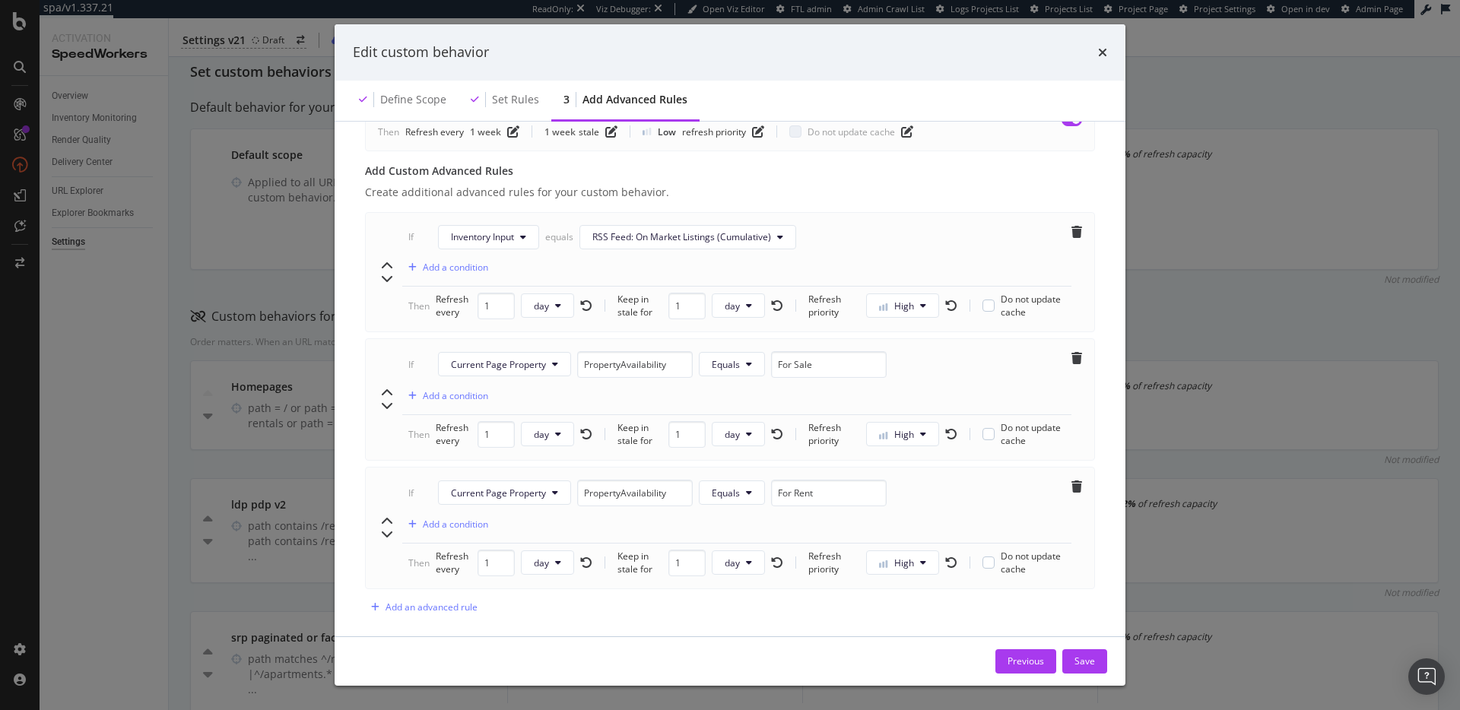
scroll to position [554, 0]
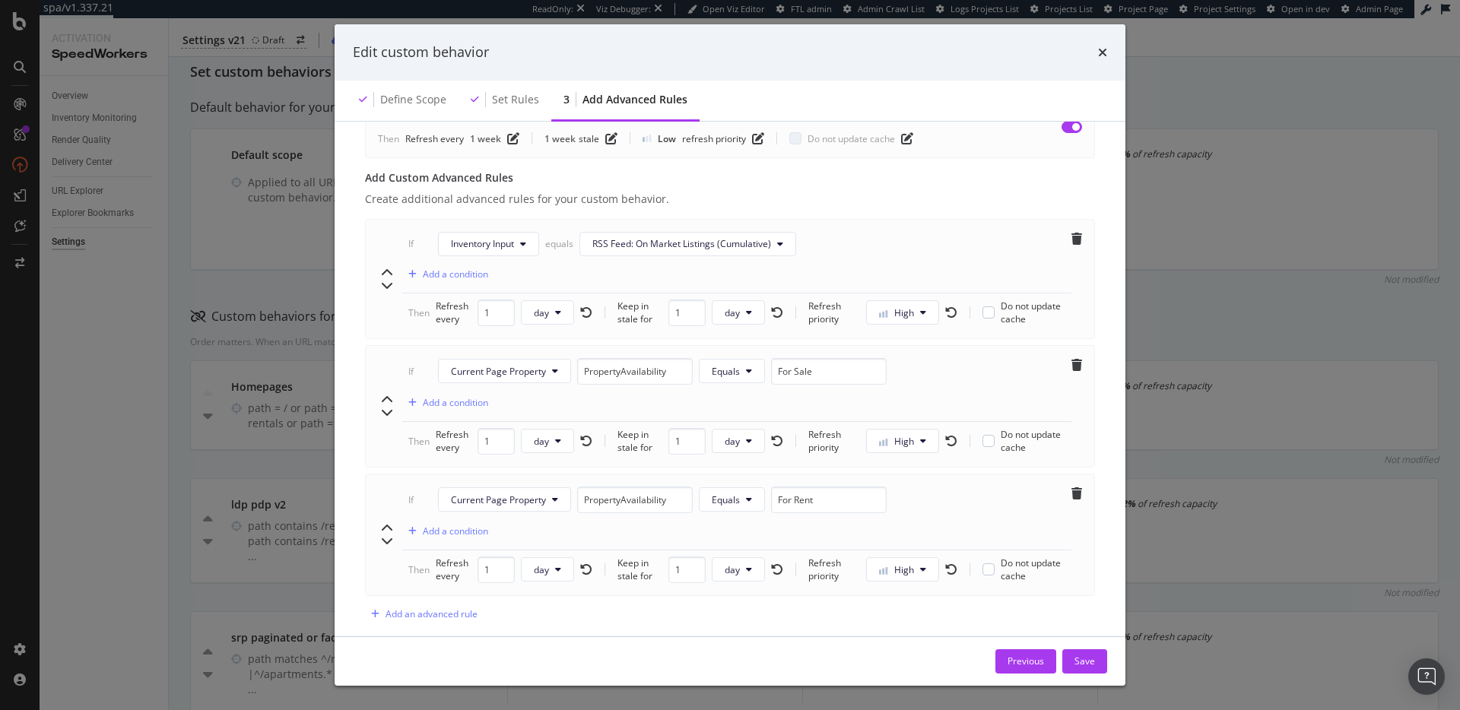
click at [1329, 144] on div "Edit custom behavior Define scope Set rules 3 Add advanced rules Advanced rules…" at bounding box center [730, 355] width 1460 height 710
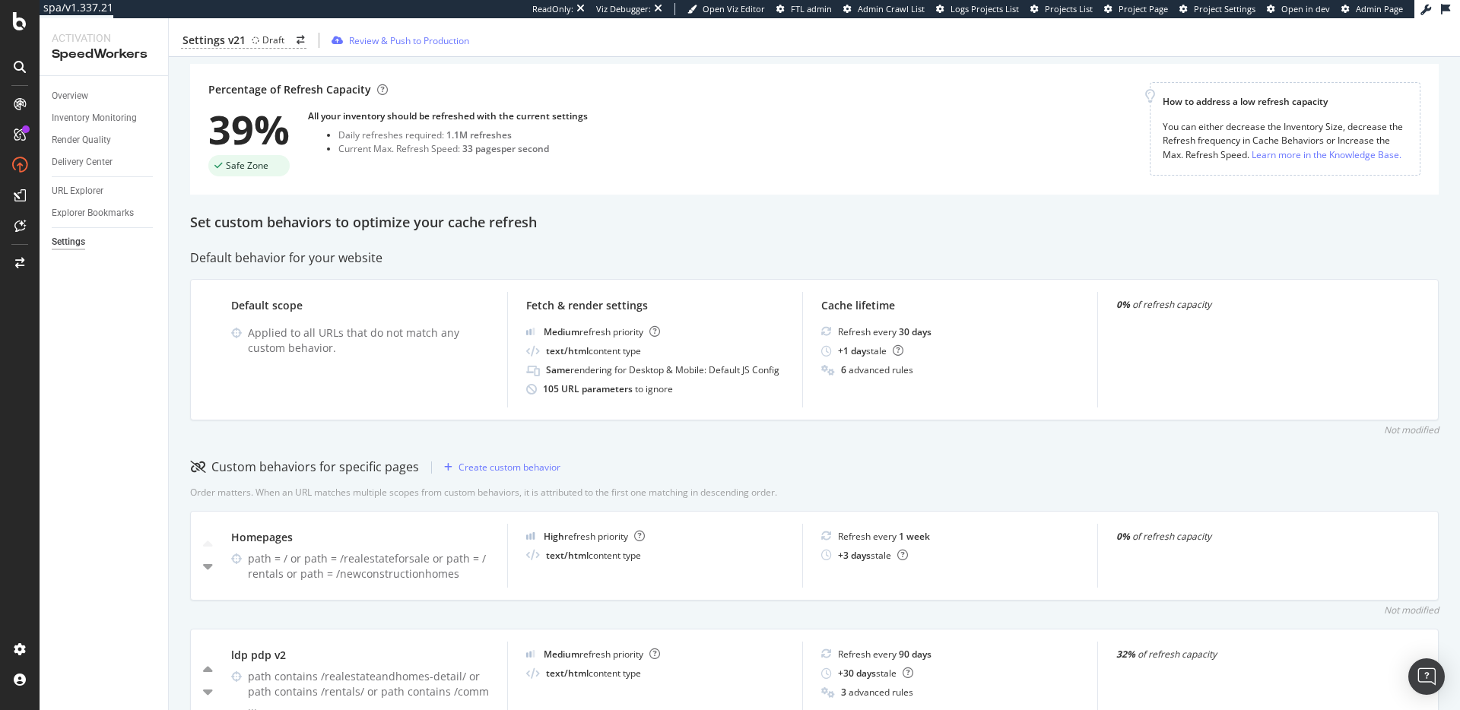
scroll to position [0, 0]
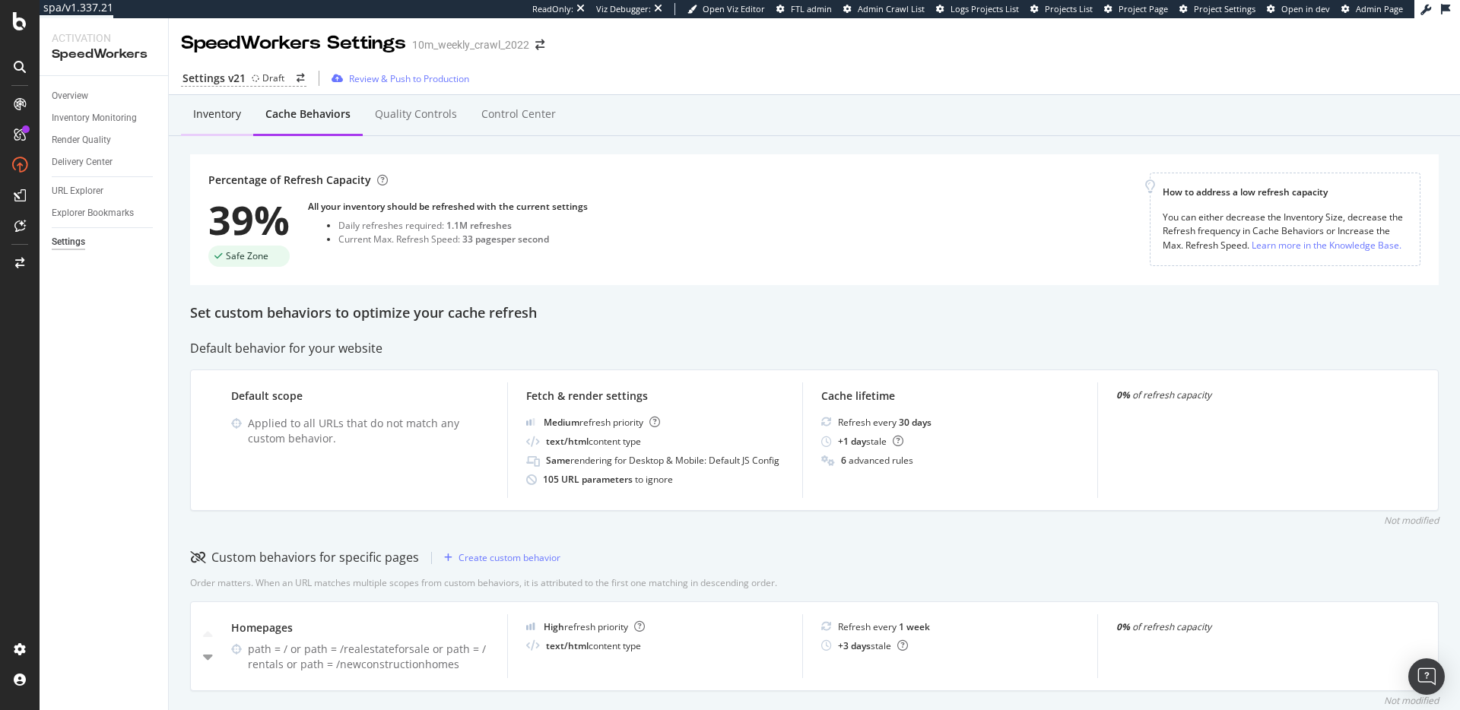
click at [203, 119] on div "Inventory" at bounding box center [217, 113] width 48 height 15
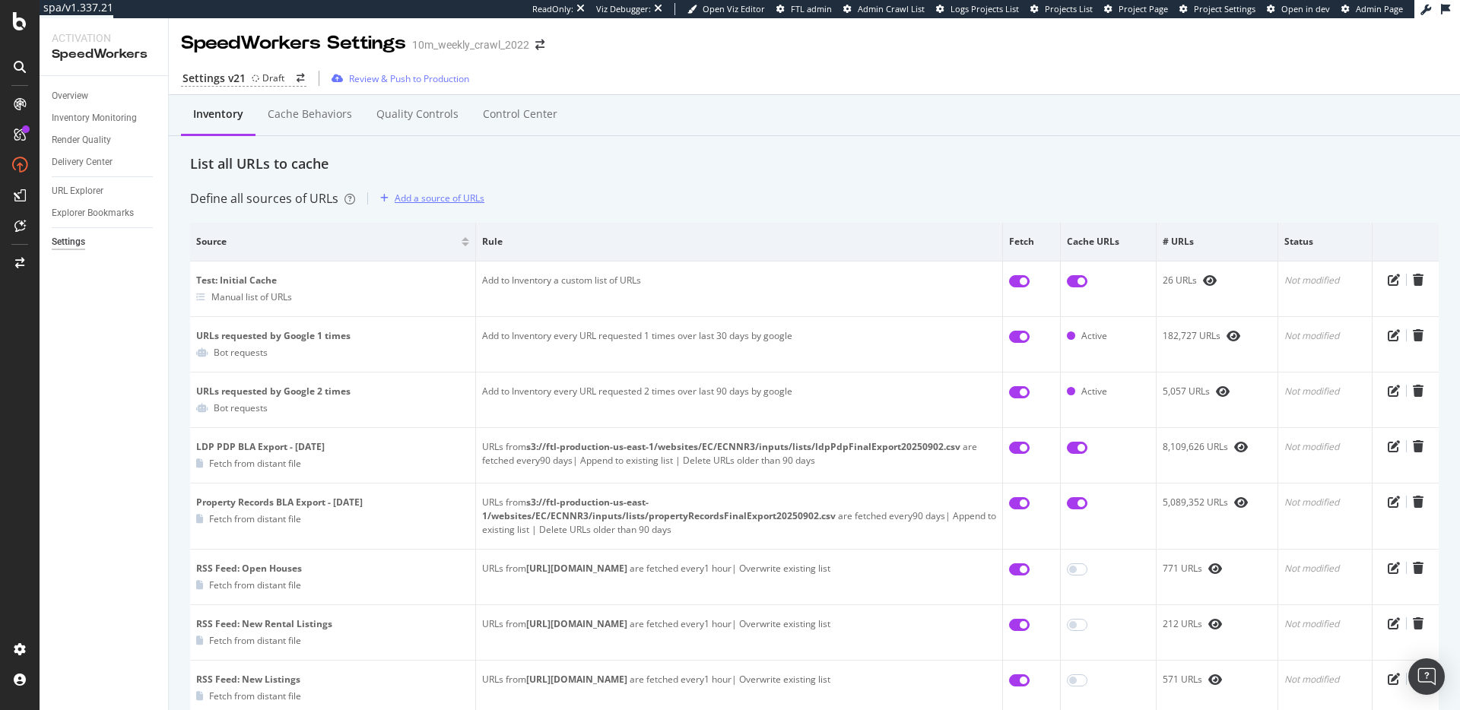
click at [456, 202] on div "Add a source of URLs" at bounding box center [440, 198] width 90 height 13
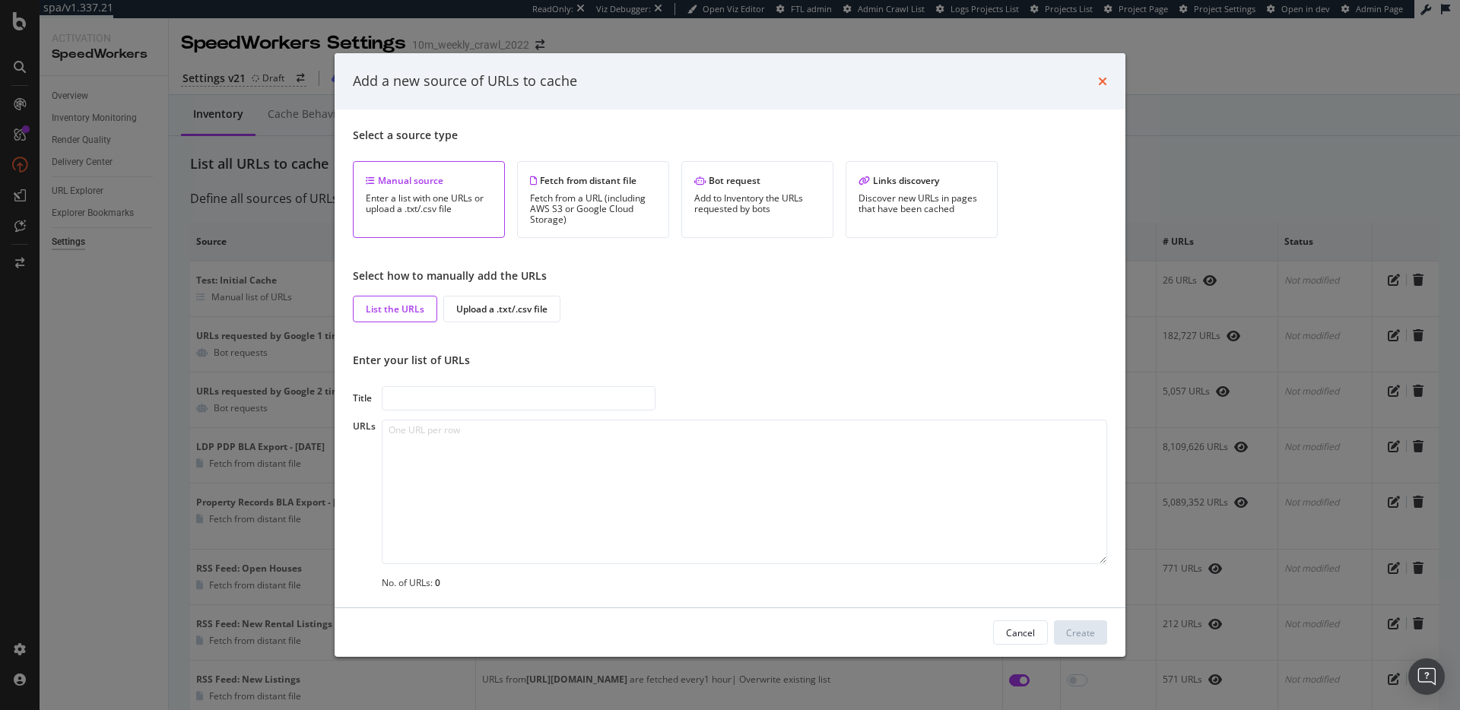
click at [1100, 80] on icon "times" at bounding box center [1102, 81] width 9 height 12
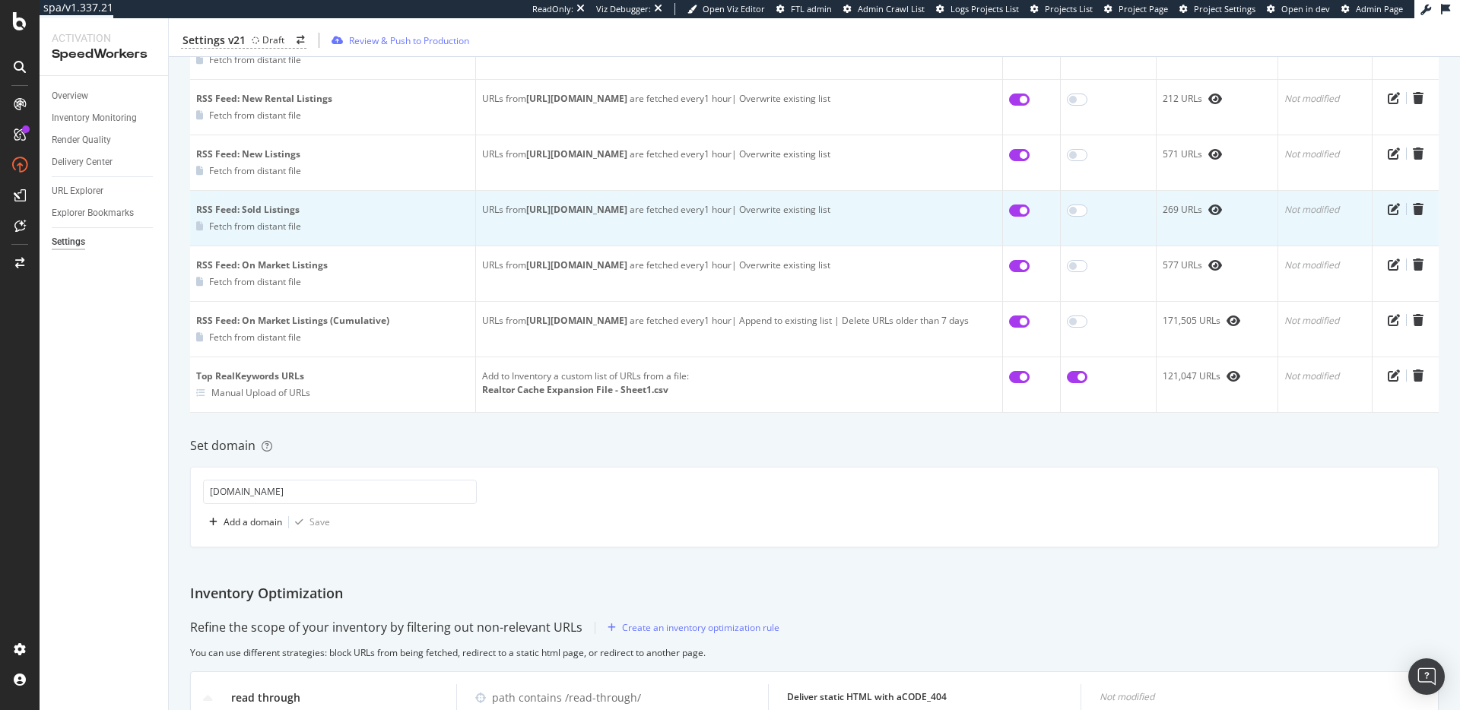
scroll to position [222, 0]
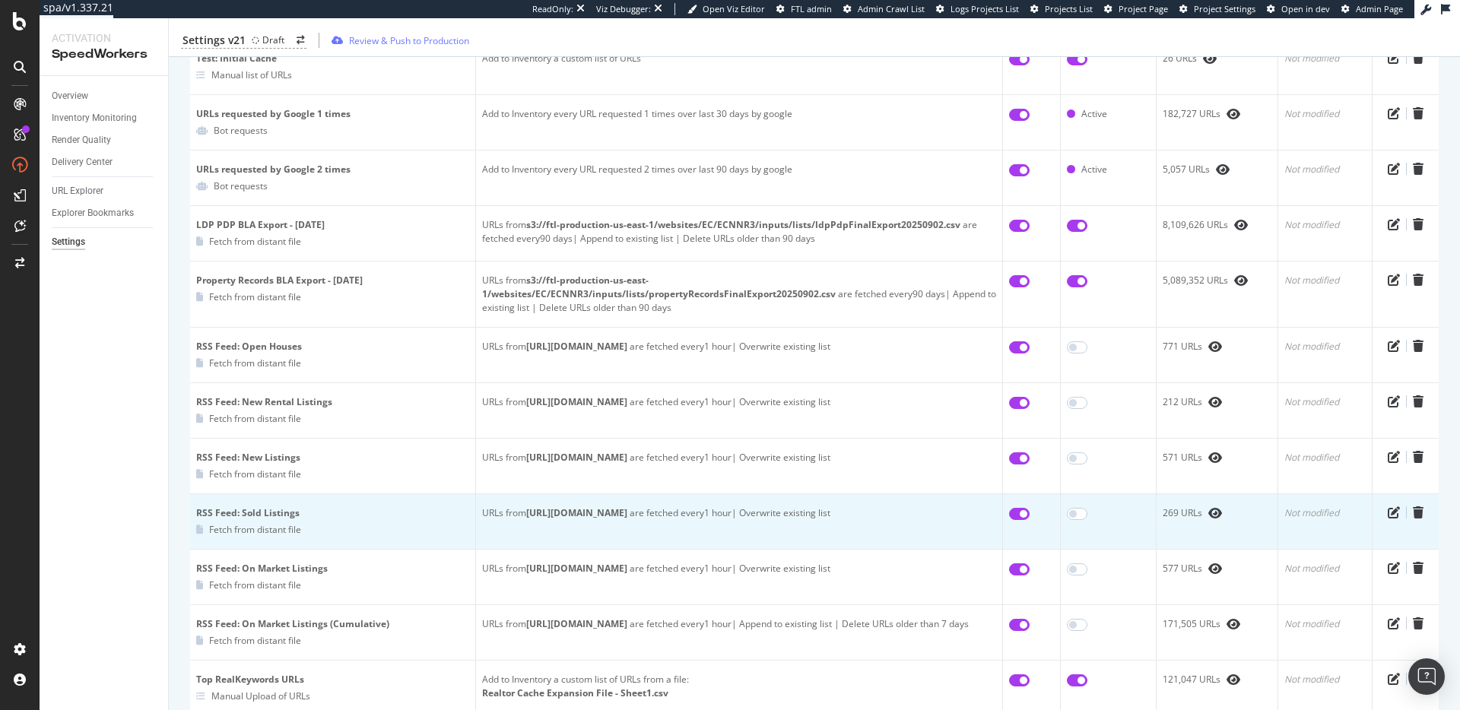
drag, startPoint x: 526, startPoint y: 515, endPoint x: 931, endPoint y: 513, distance: 405.3
click at [931, 513] on div "URLs from https://www.realtor.com/realestateandhomes-detail/sitemap-rss-sold/rs…" at bounding box center [739, 513] width 514 height 14
copy b "https://www.realtor.com/realestateandhomes-detail/sitemap-rss-sold/rss-sold-ind…"
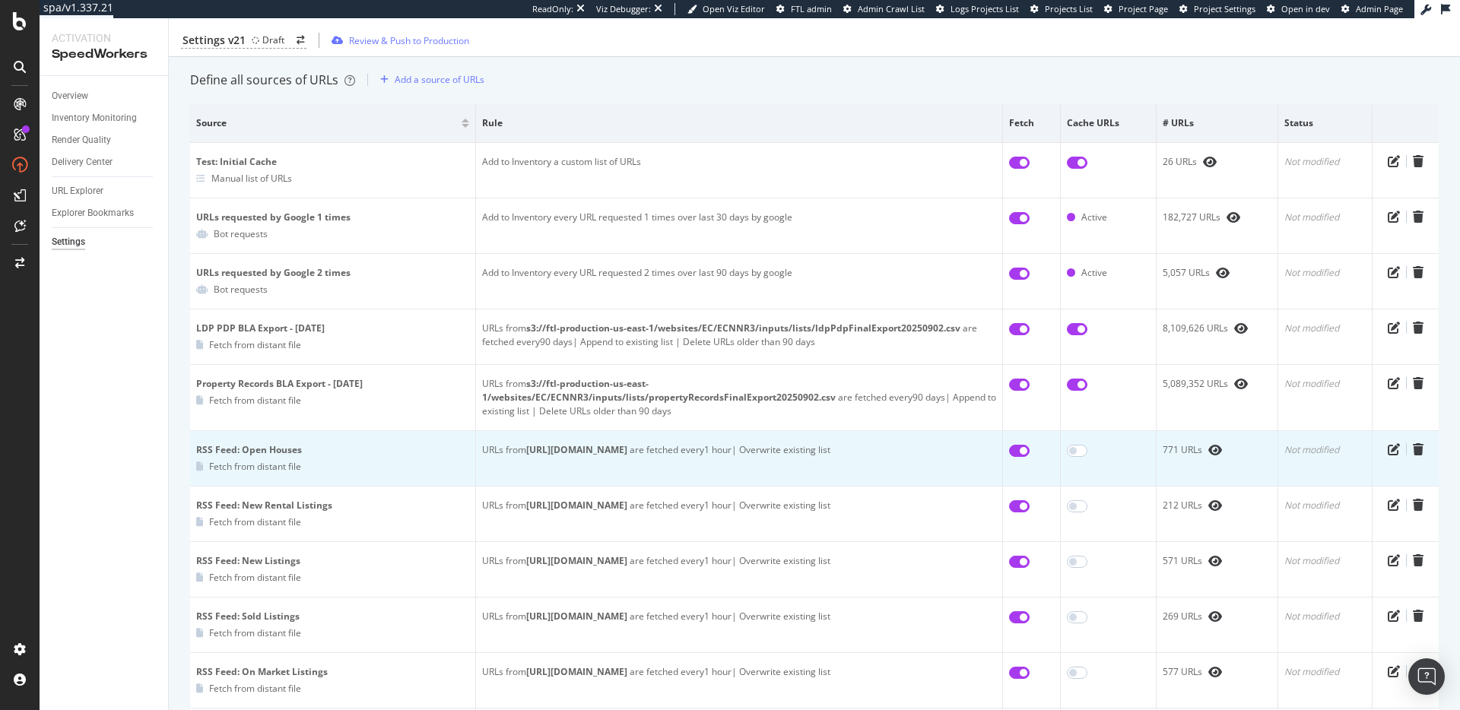
scroll to position [0, 0]
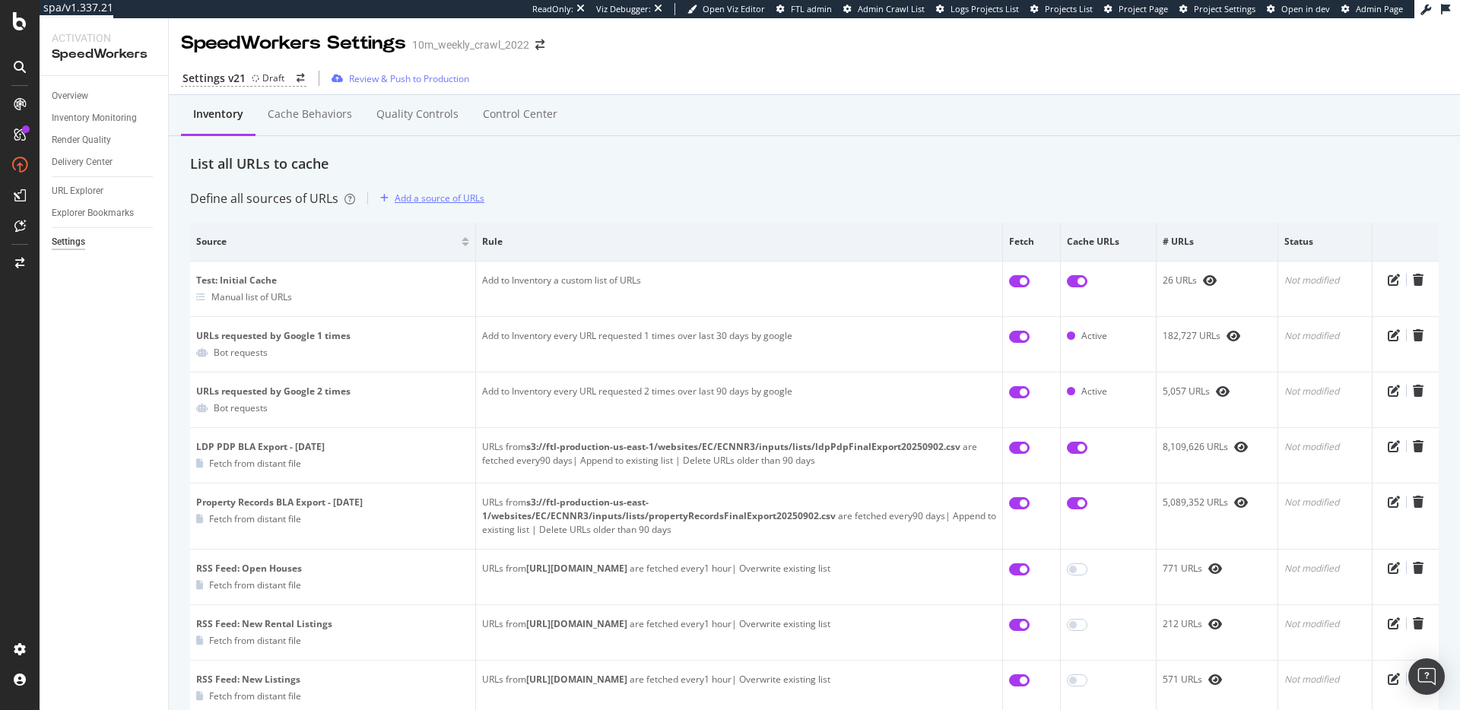
click at [440, 198] on div "Add a source of URLs" at bounding box center [440, 198] width 90 height 13
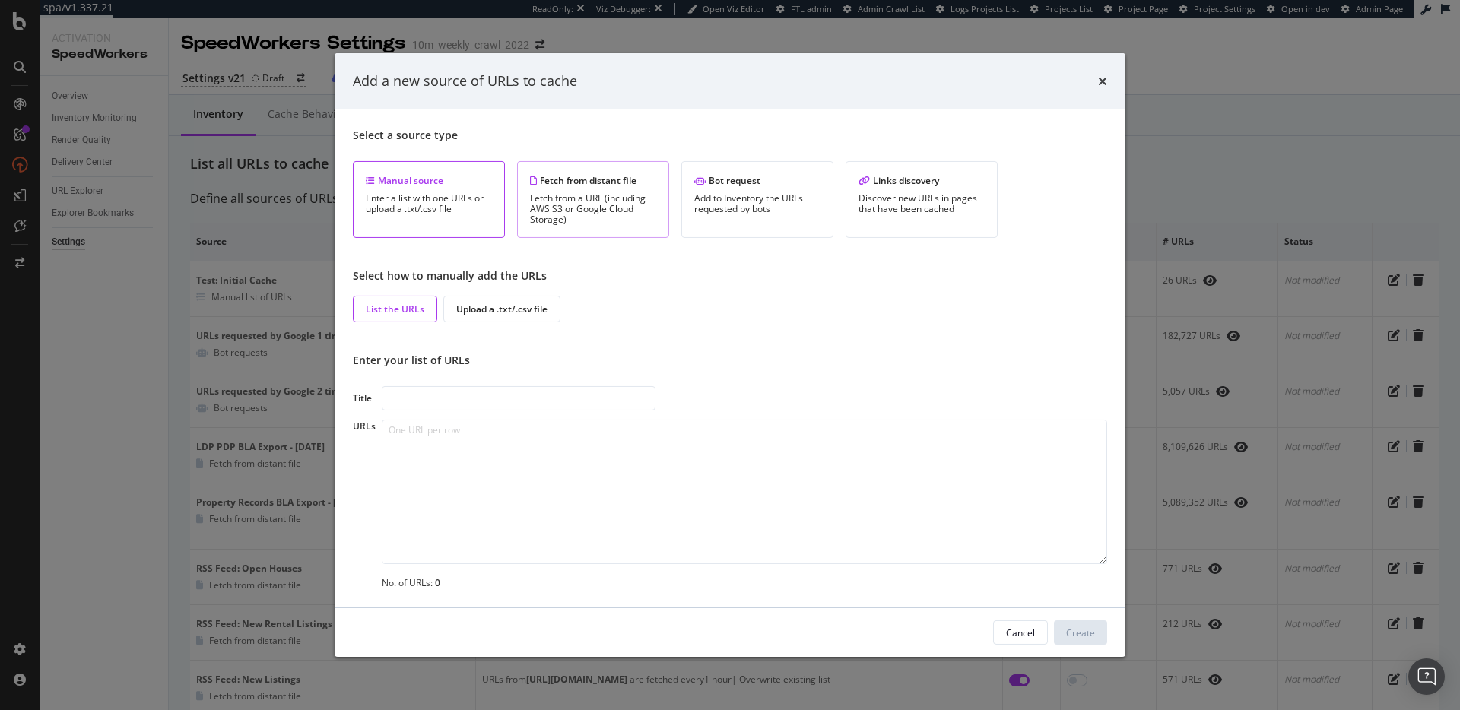
click at [602, 195] on div "Fetch from a URL (including AWS S3 or Google Cloud Storage)" at bounding box center [593, 209] width 126 height 32
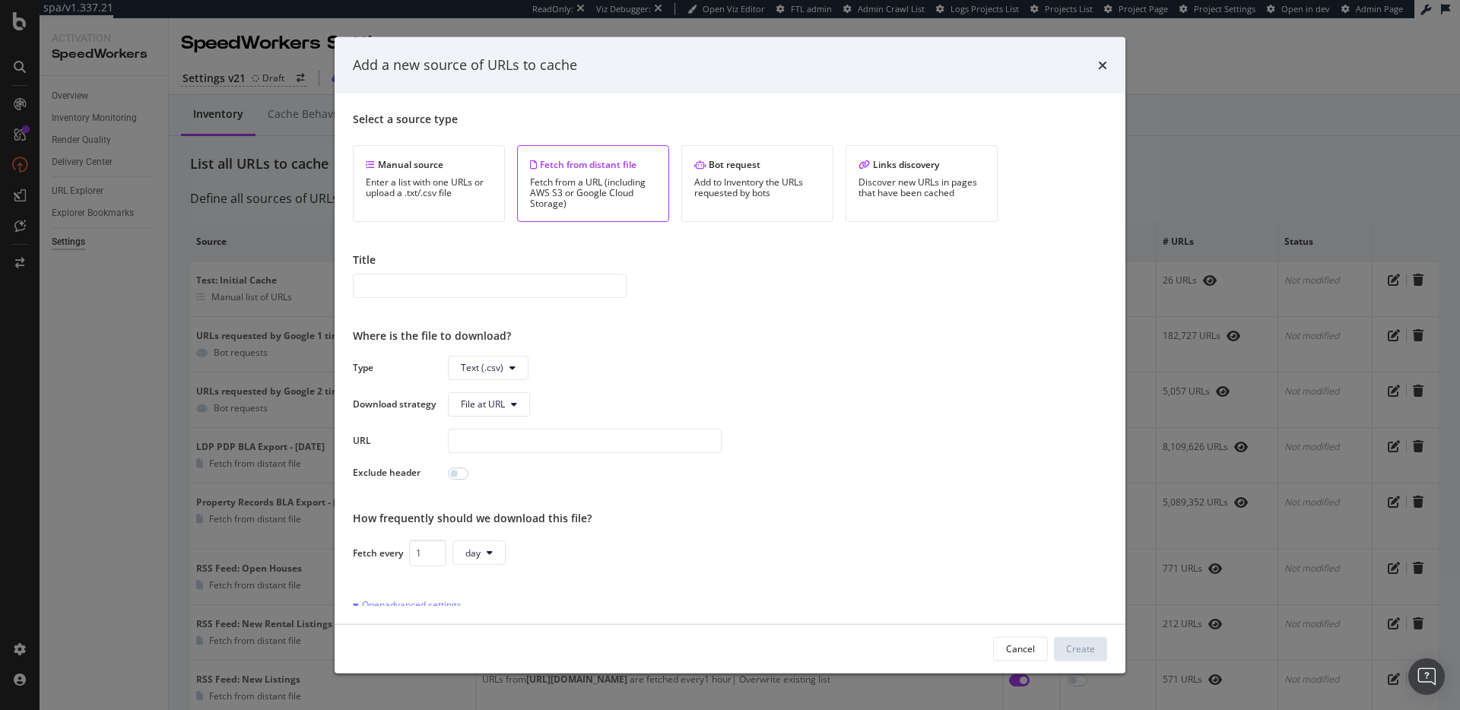
click at [481, 287] on input "modal" at bounding box center [490, 285] width 274 height 24
type input "https://www.realtor.com/realestateandhomes-detail/sitemap-rss-sold/rss-sold-ind…"
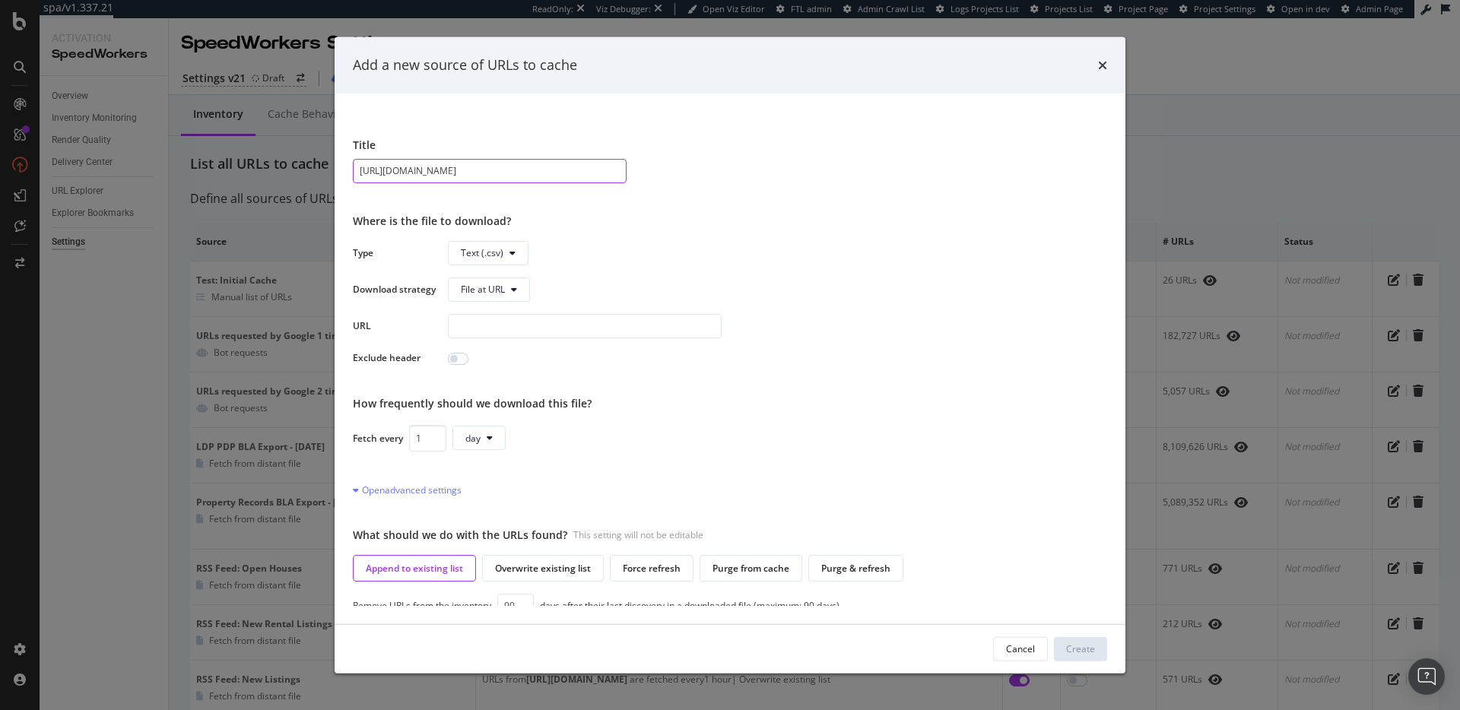
scroll to position [127, 0]
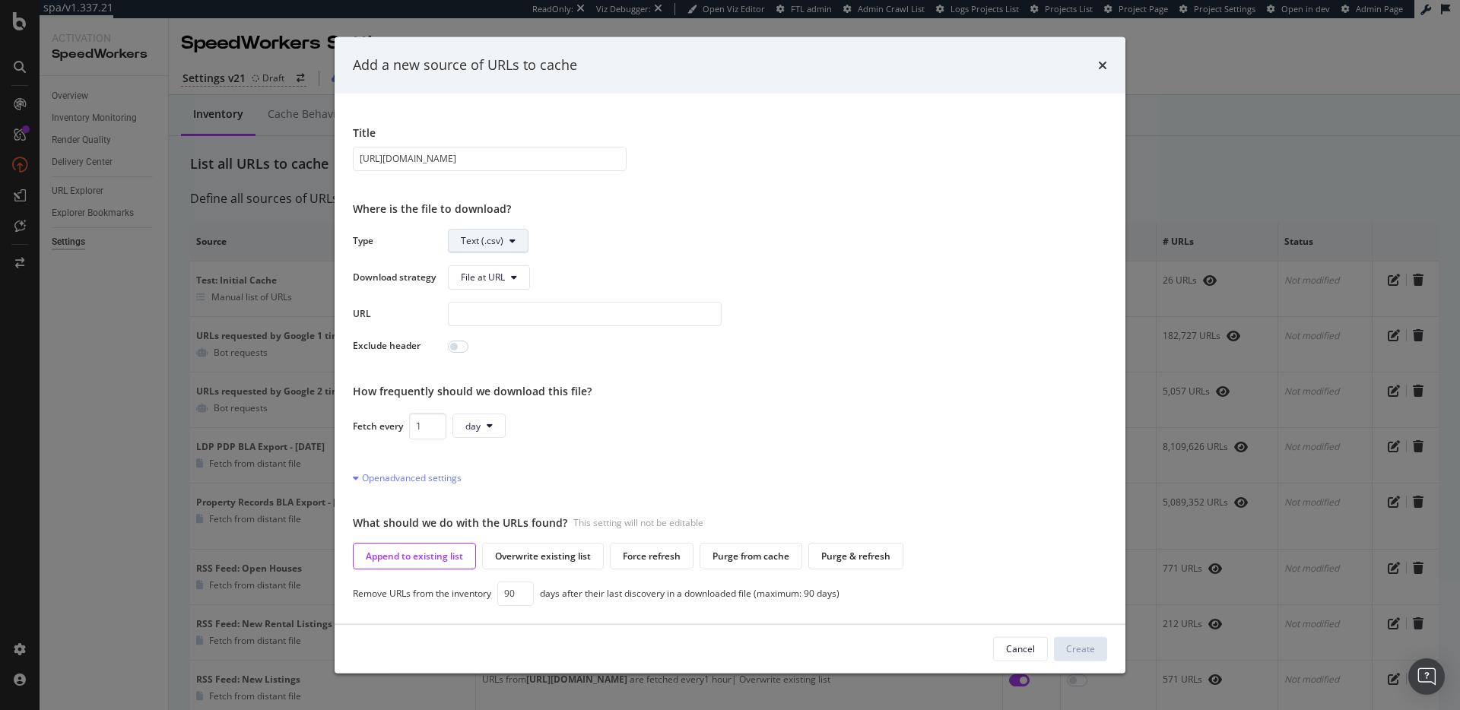
click at [497, 243] on span "Text (.csv)" at bounding box center [482, 240] width 43 height 13
click at [497, 292] on span "Sitemap (.xml)" at bounding box center [491, 299] width 61 height 14
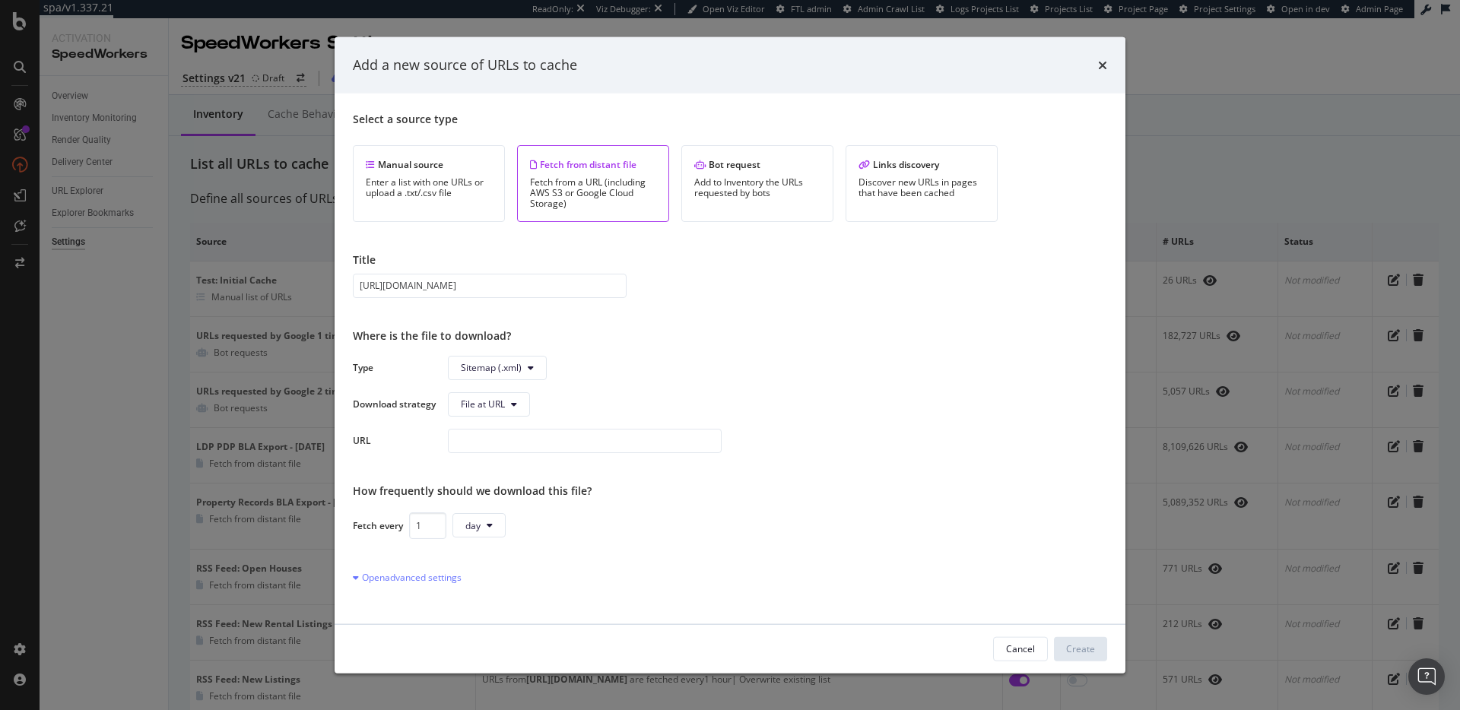
scroll to position [0, 116]
click at [487, 445] on input "modal" at bounding box center [585, 440] width 274 height 24
paste input "https://www.realtor.com/realestateandhomes-detail/sitemap-rss-sold/rss-sold-ind…"
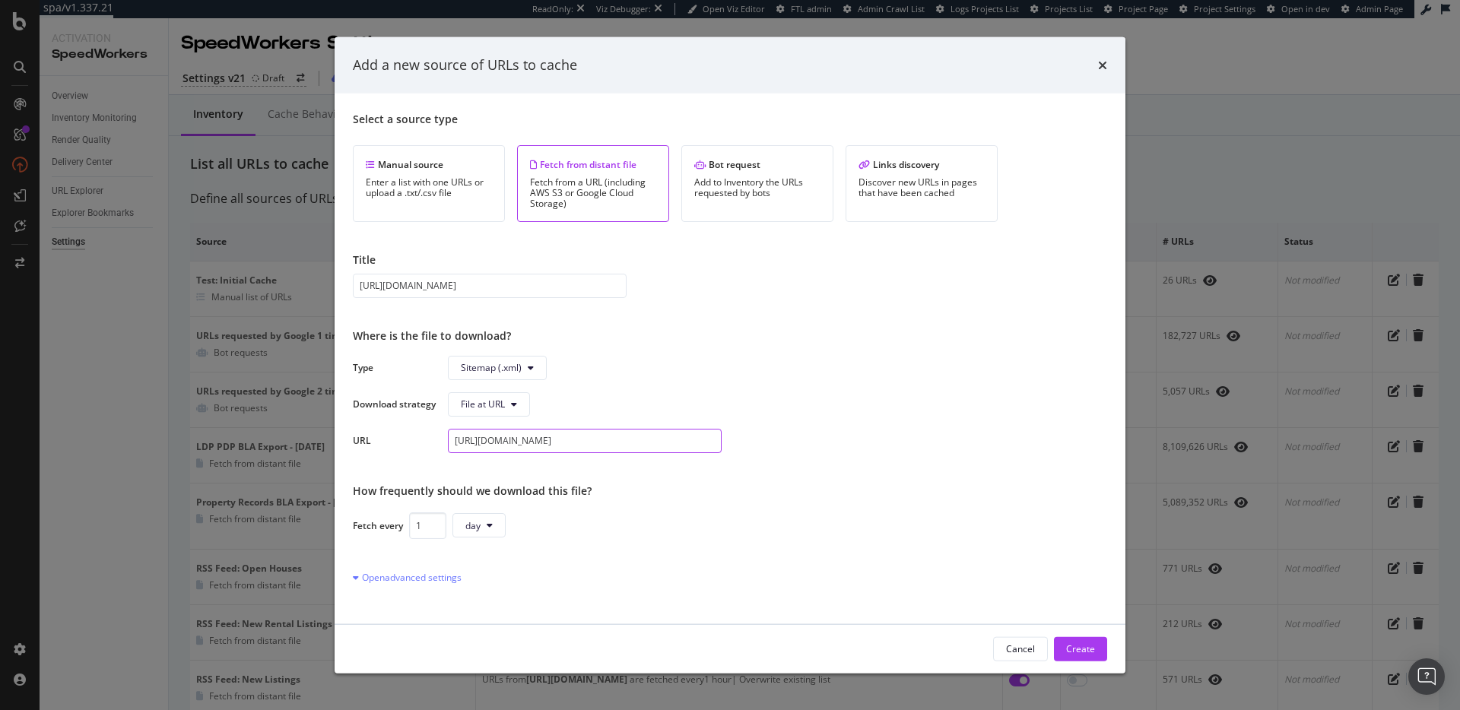
type input "https://www.realtor.com/realestateandhomes-detail/sitemap-rss-sold/rss-sold-ind…"
click at [521, 285] on input "https://www.realtor.com/realestateandhomes-detail/sitemap-rss-sold/rss-sold-ind…" at bounding box center [490, 285] width 274 height 24
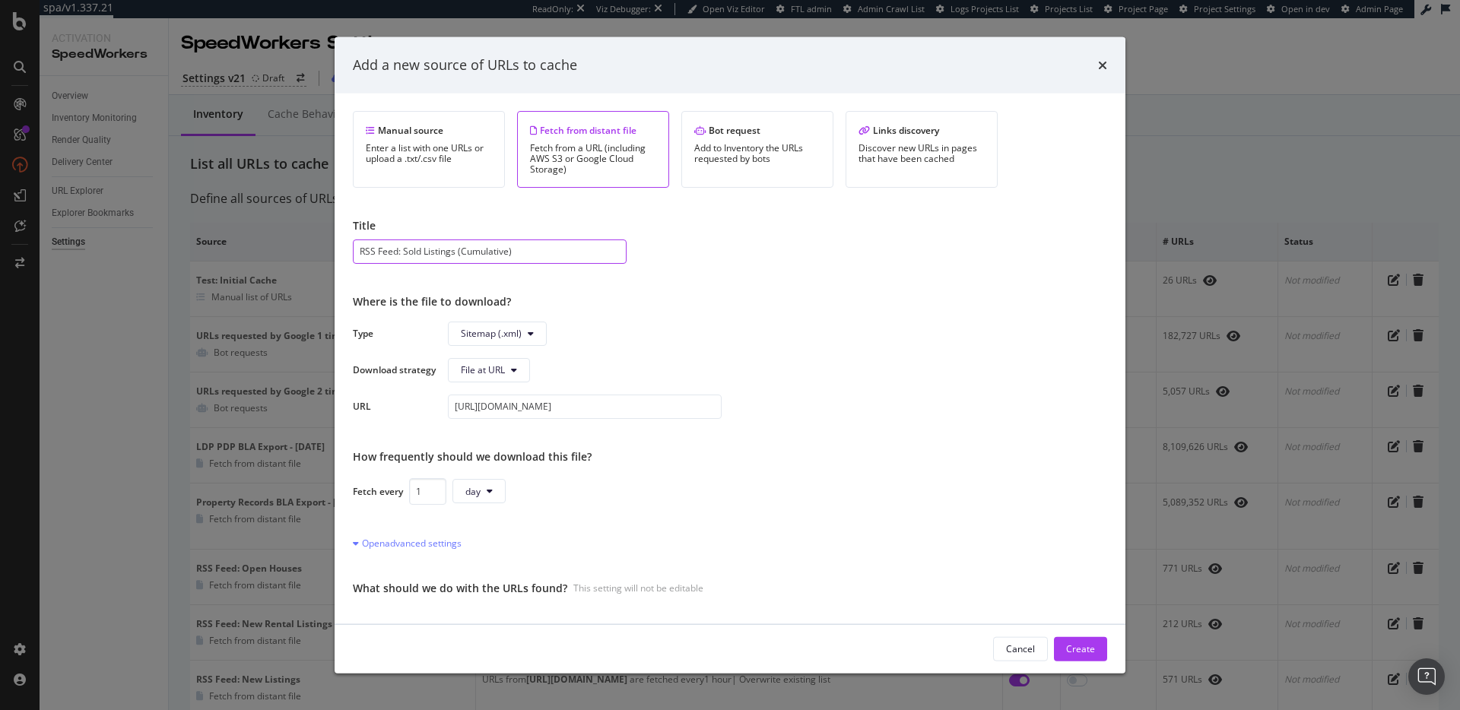
scroll to position [100, 0]
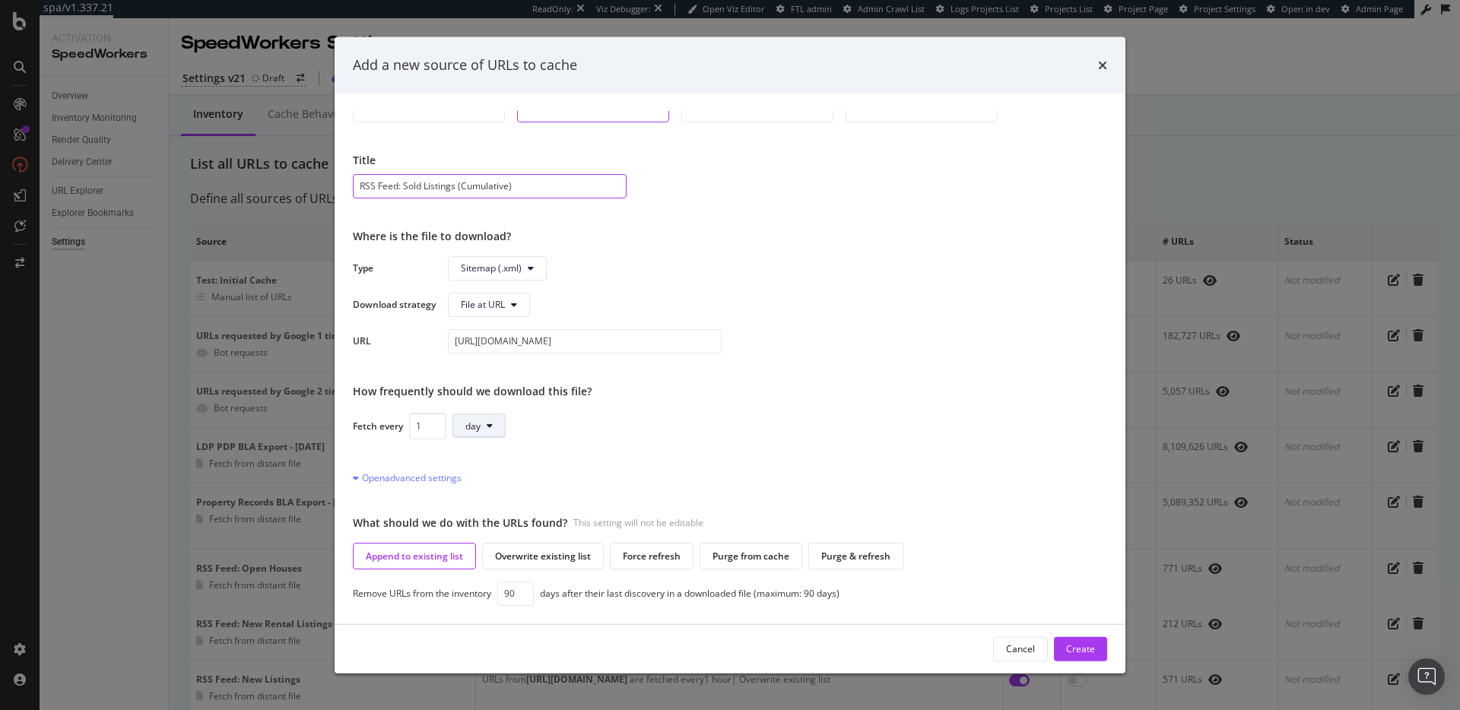
type input "RSS Feed: Sold Listings (Cumulative)"
click at [469, 430] on span "day" at bounding box center [472, 425] width 15 height 13
click at [491, 475] on div "hour" at bounding box center [480, 484] width 54 height 22
click at [441, 478] on div "Open advanced settings" at bounding box center [407, 477] width 109 height 13
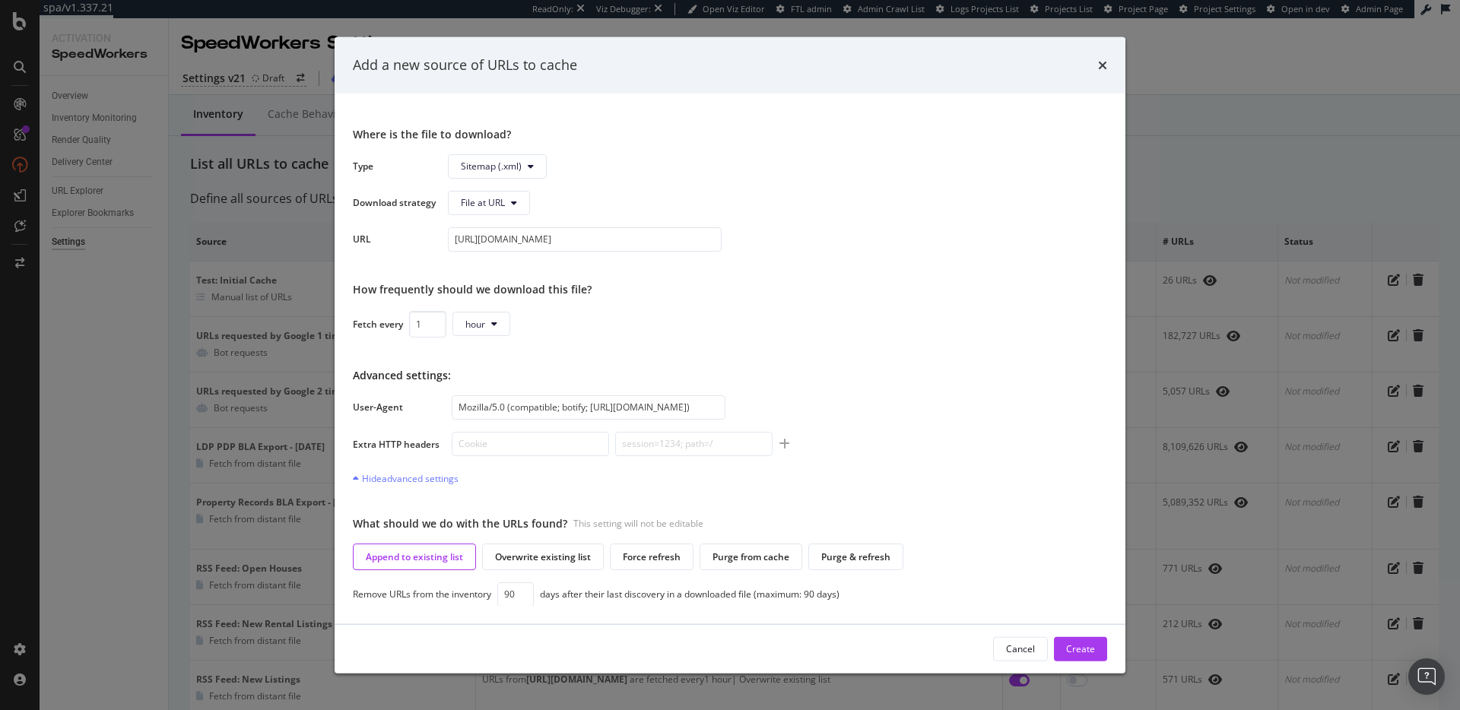
scroll to position [202, 0]
click at [538, 407] on input "Mozilla/5.0 (compatible; botify; http://botify.com)" at bounding box center [589, 406] width 274 height 24
paste input "ActivationCaching"
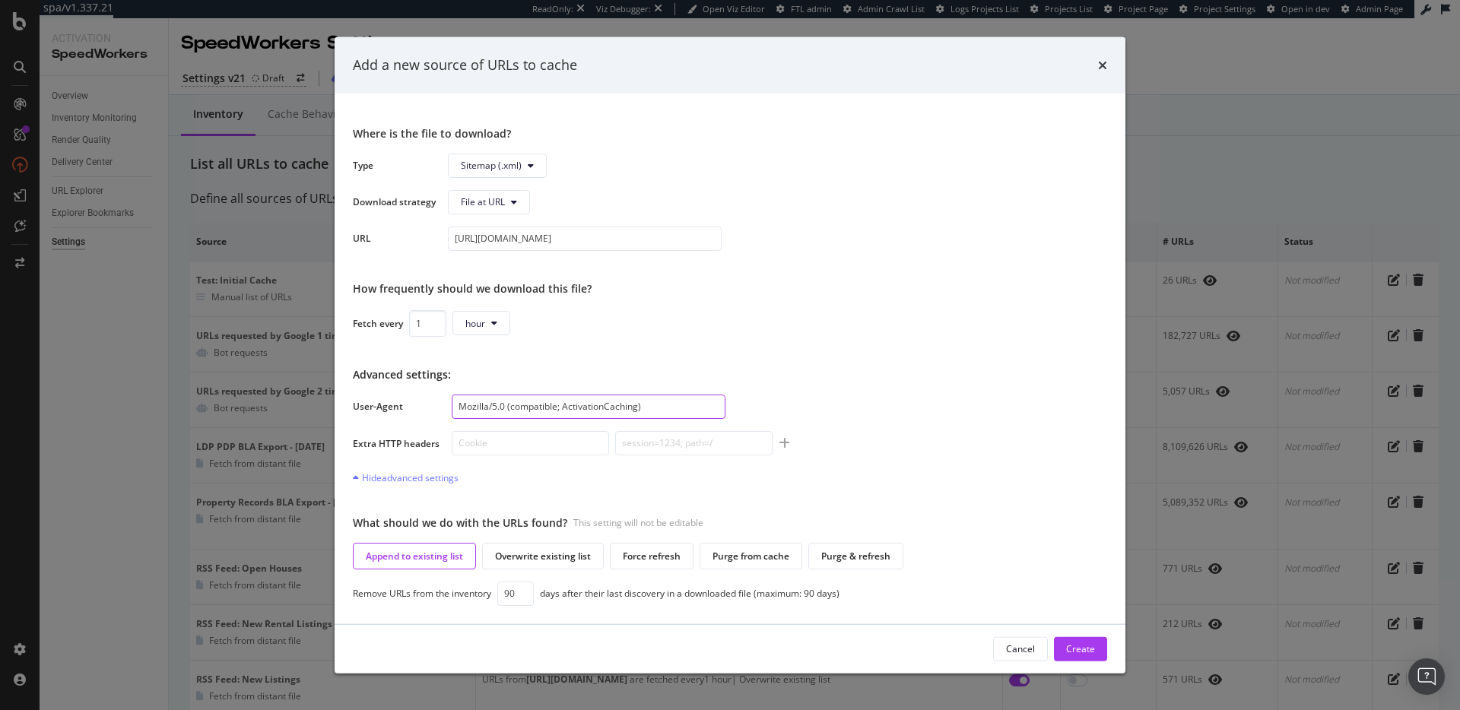
type input "Mozilla/5.0 (compatible; ActivationCaching)"
click at [514, 431] on input "modal" at bounding box center [530, 442] width 157 height 24
paste input "x-kasada-access-token"
type input "x-kasada-access-token"
click at [667, 448] on input "modal" at bounding box center [693, 442] width 157 height 24
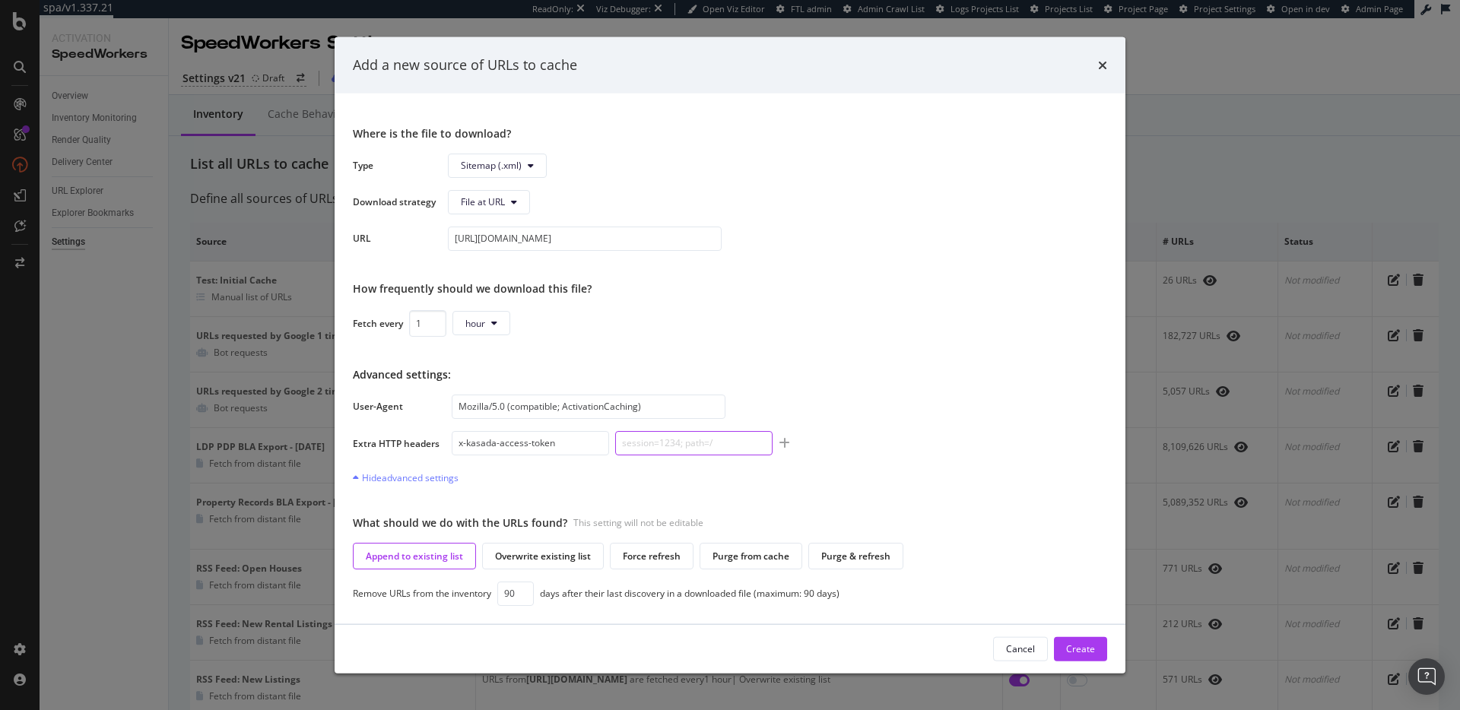
paste input "d304669c-1a3e-4c9d-a0b6-d24556746263"
type input "d304669c-1a3e-4c9d-a0b6-d24556746263"
click at [512, 598] on input "90" at bounding box center [515, 594] width 37 height 24
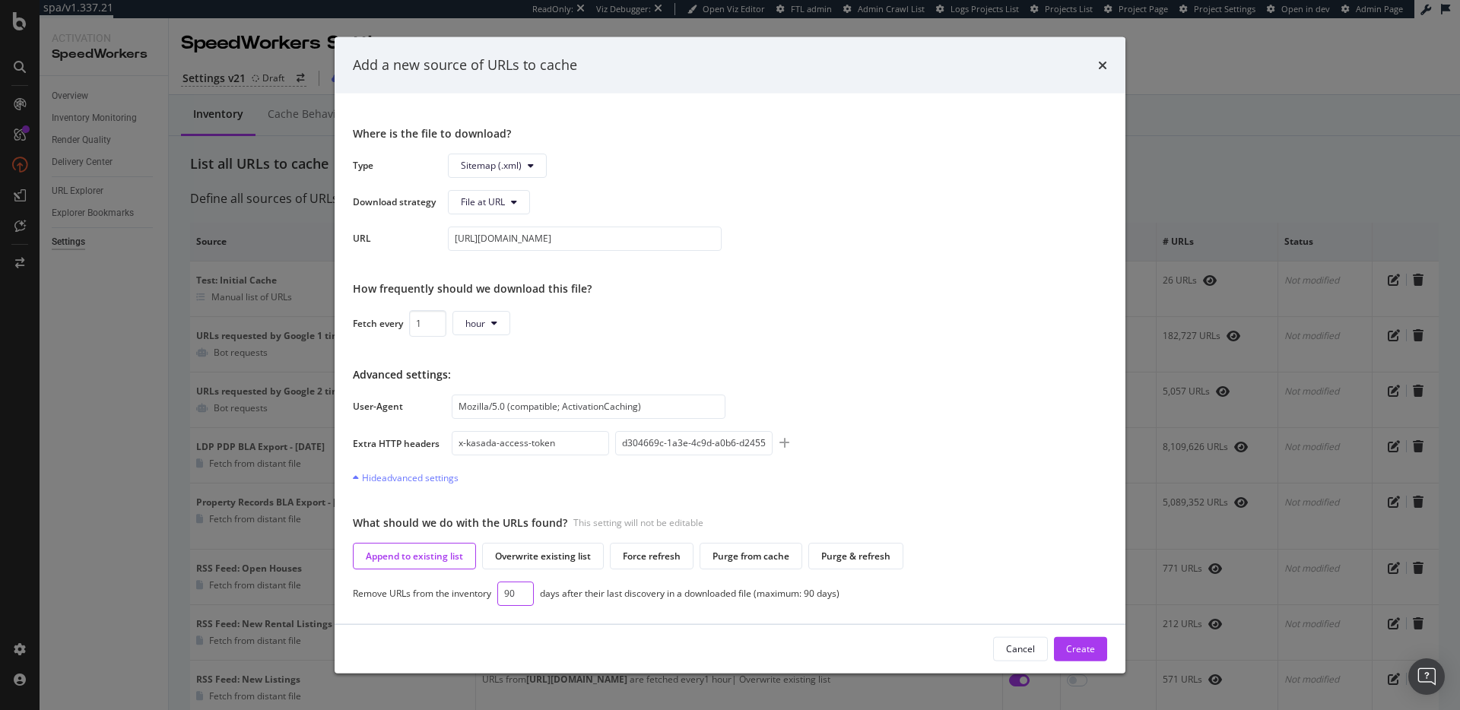
click at [512, 598] on input "90" at bounding box center [515, 594] width 37 height 24
type input "7"
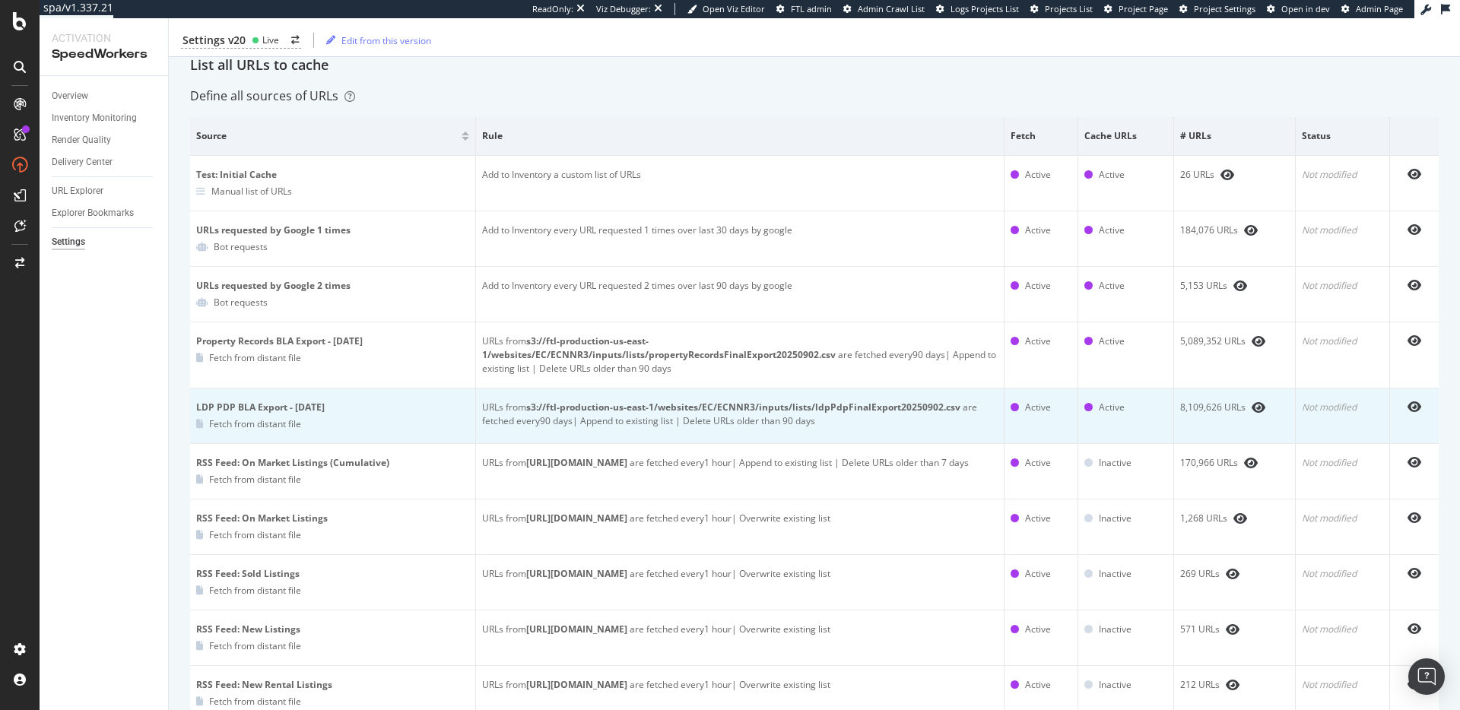
scroll to position [109, 0]
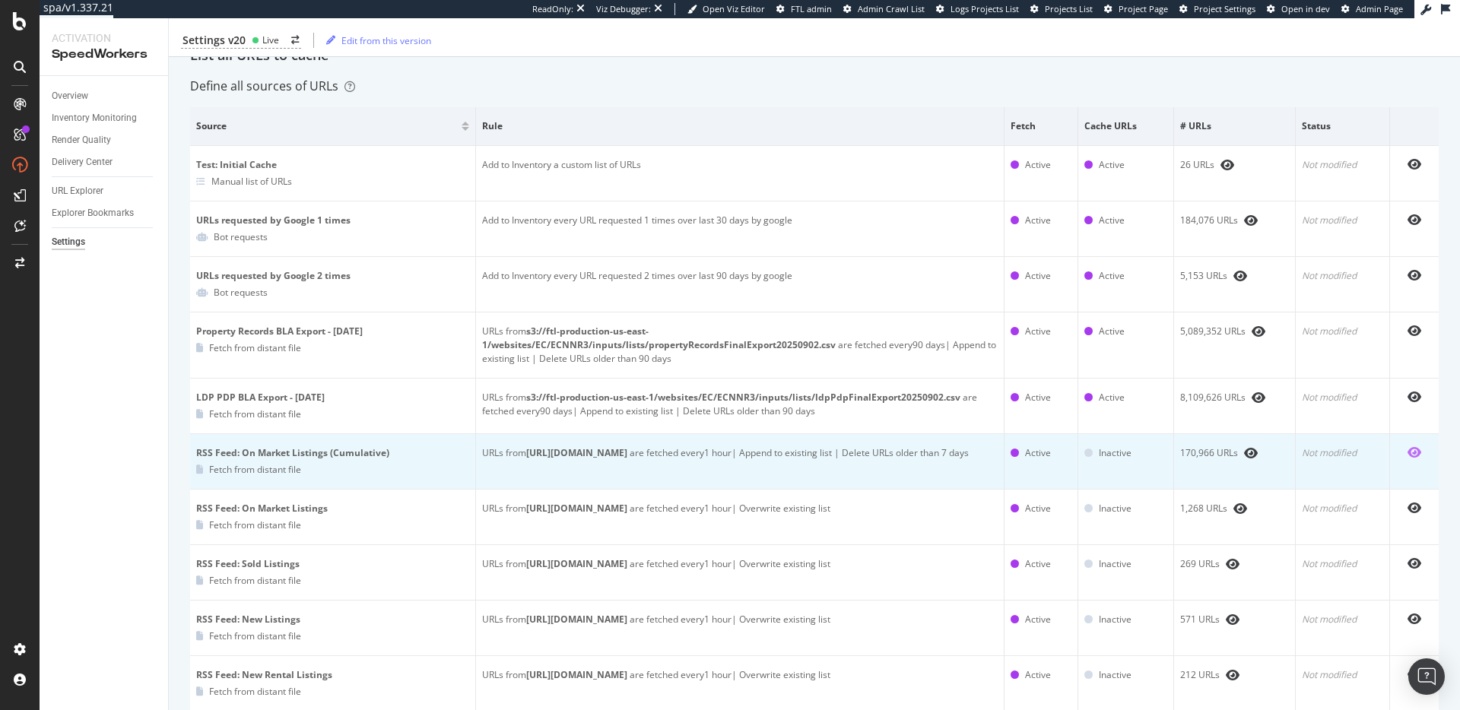
click at [1408, 456] on icon "eye" at bounding box center [1415, 452] width 14 height 12
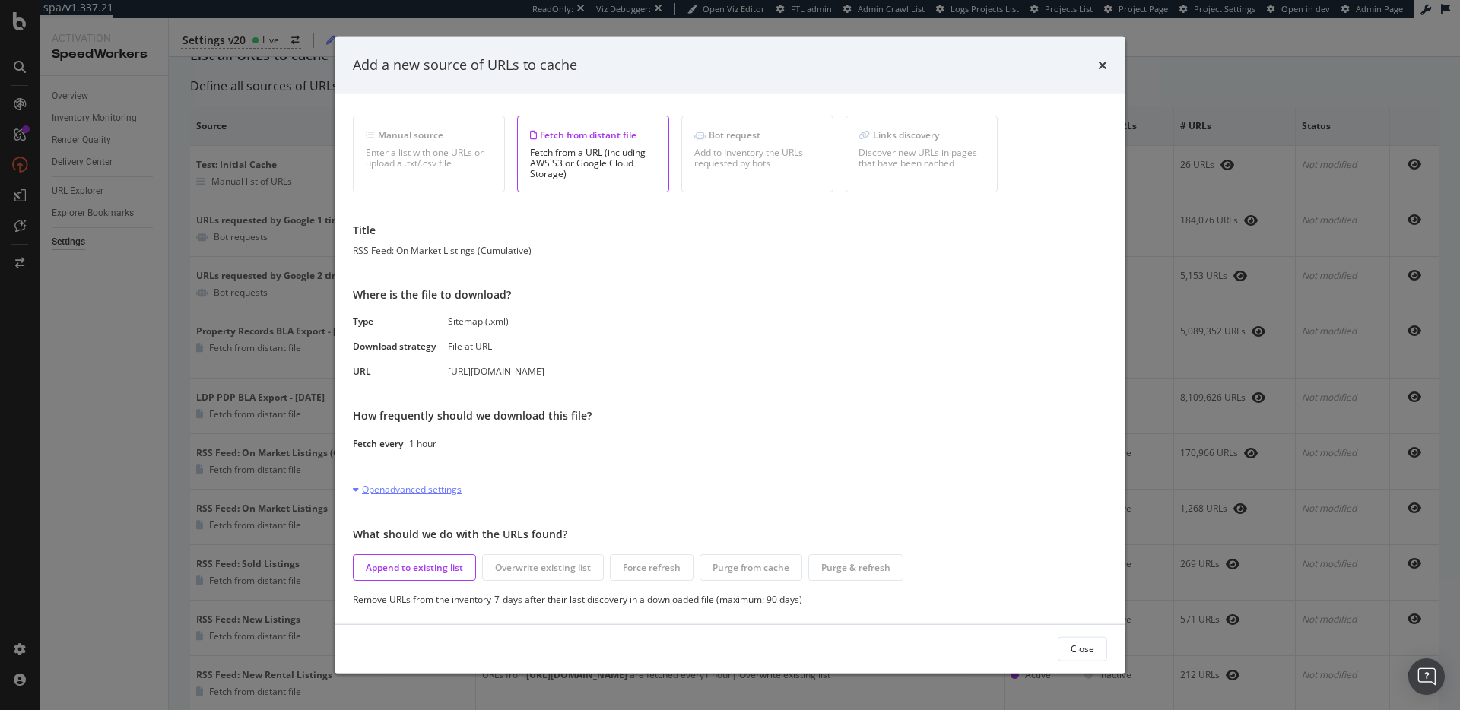
click at [446, 488] on div "Open advanced settings" at bounding box center [407, 488] width 109 height 13
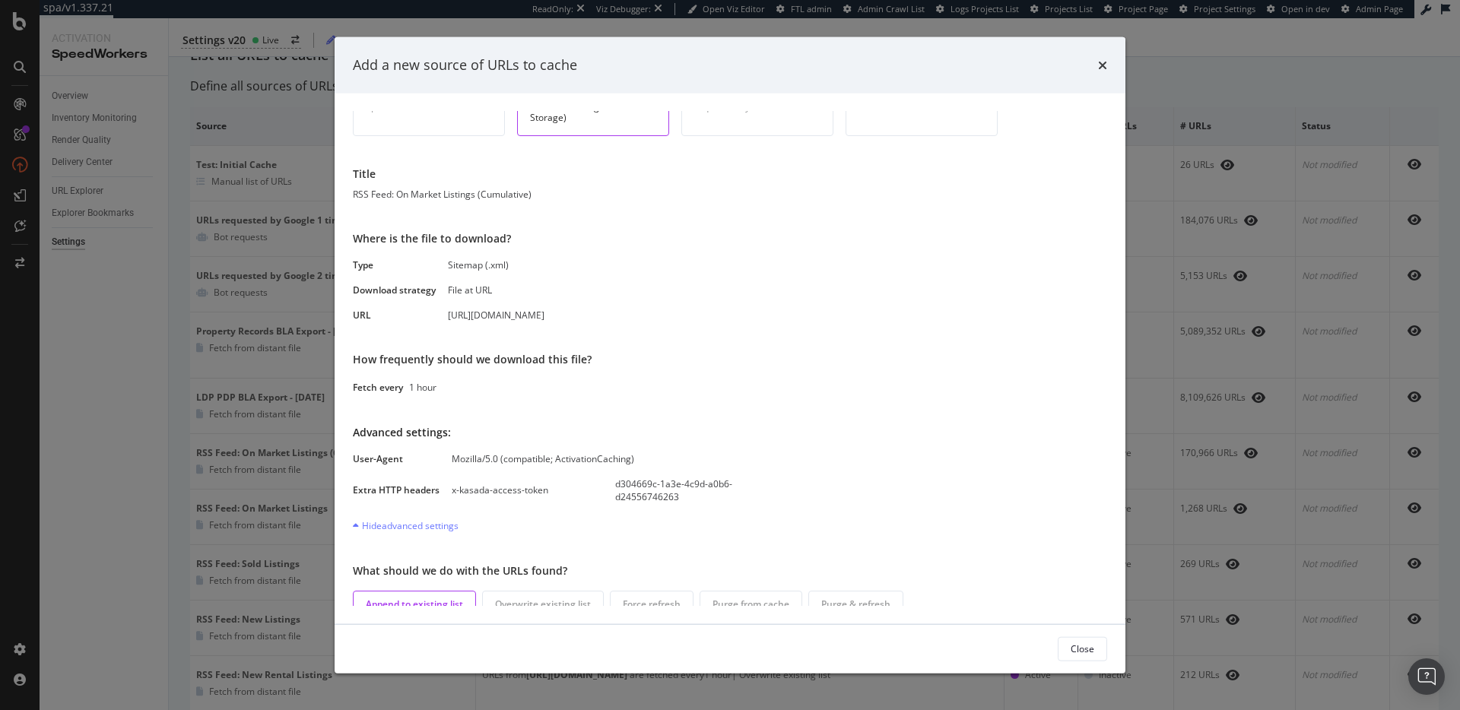
scroll to position [135, 0]
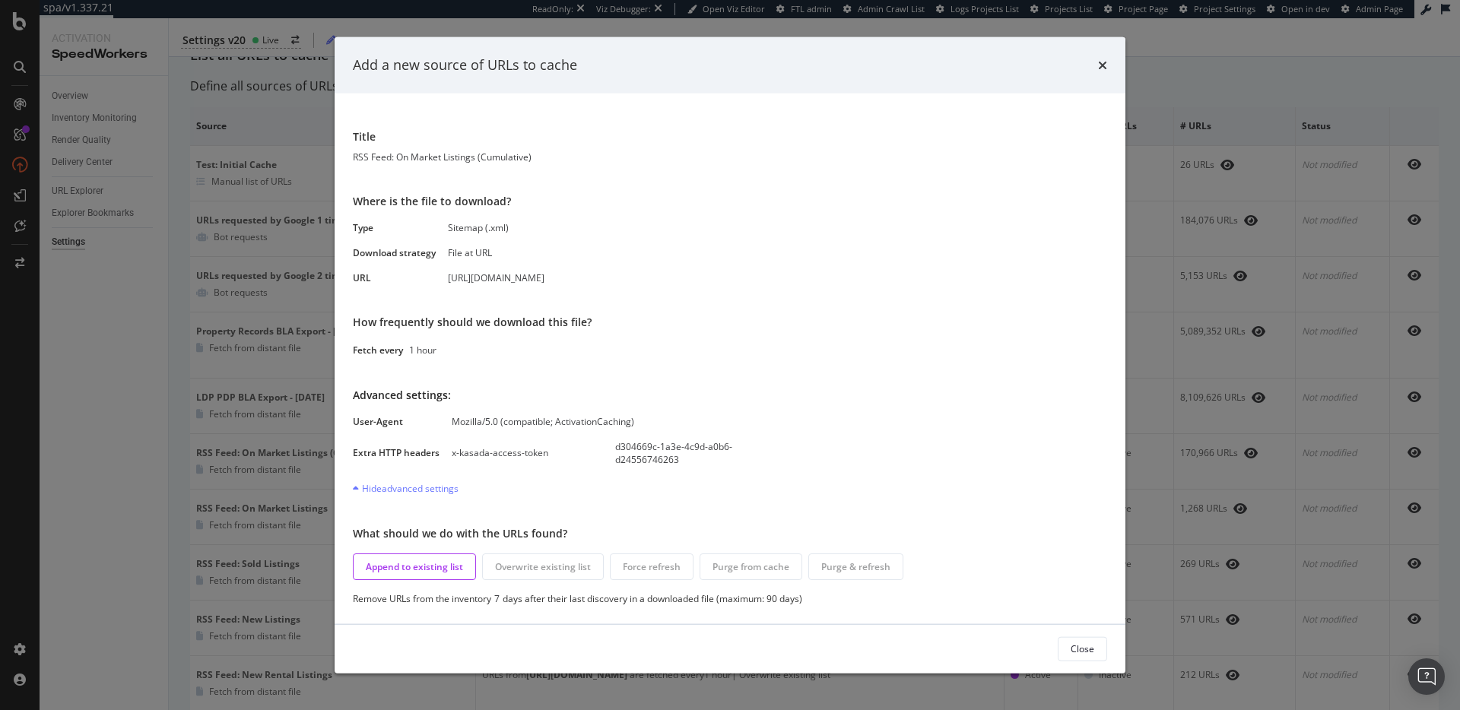
click at [546, 423] on div "Mozilla/5.0 (compatible; ActivationCaching)" at bounding box center [589, 420] width 274 height 13
copy div "Mozilla/5.0 (compatible; ActivationCaching)"
click at [481, 459] on div "x-kasada-access-token" at bounding box center [530, 452] width 157 height 13
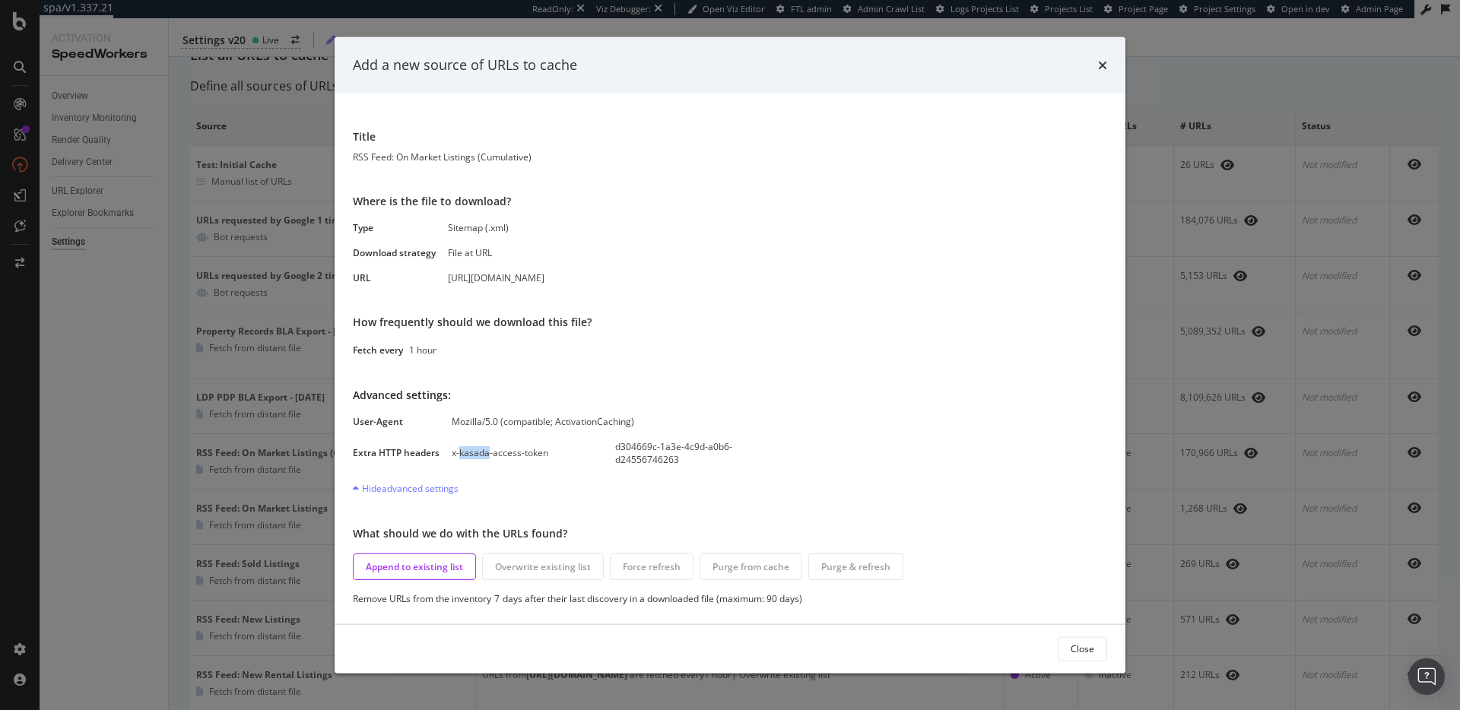
click at [481, 459] on div "x-kasada-access-token" at bounding box center [530, 452] width 157 height 13
copy div "x-kasada-access-token"
click at [635, 456] on div "d304669c-1a3e-4c9d-a0b6-d24556746263" at bounding box center [693, 453] width 157 height 26
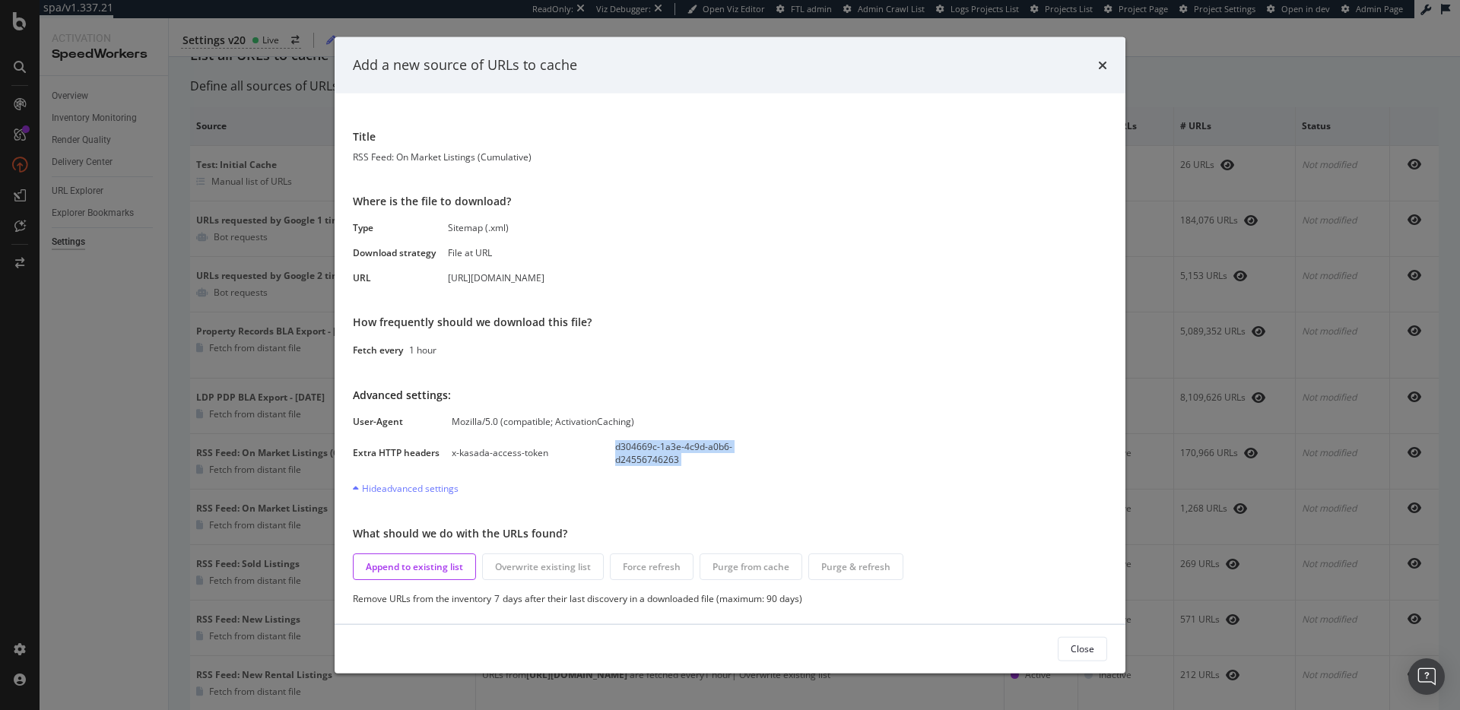
click at [635, 456] on div "d304669c-1a3e-4c9d-a0b6-d24556746263" at bounding box center [693, 453] width 157 height 26
copy div "d304669c-1a3e-4c9d-a0b6-d24556746263"
